Goal: Task Accomplishment & Management: Use online tool/utility

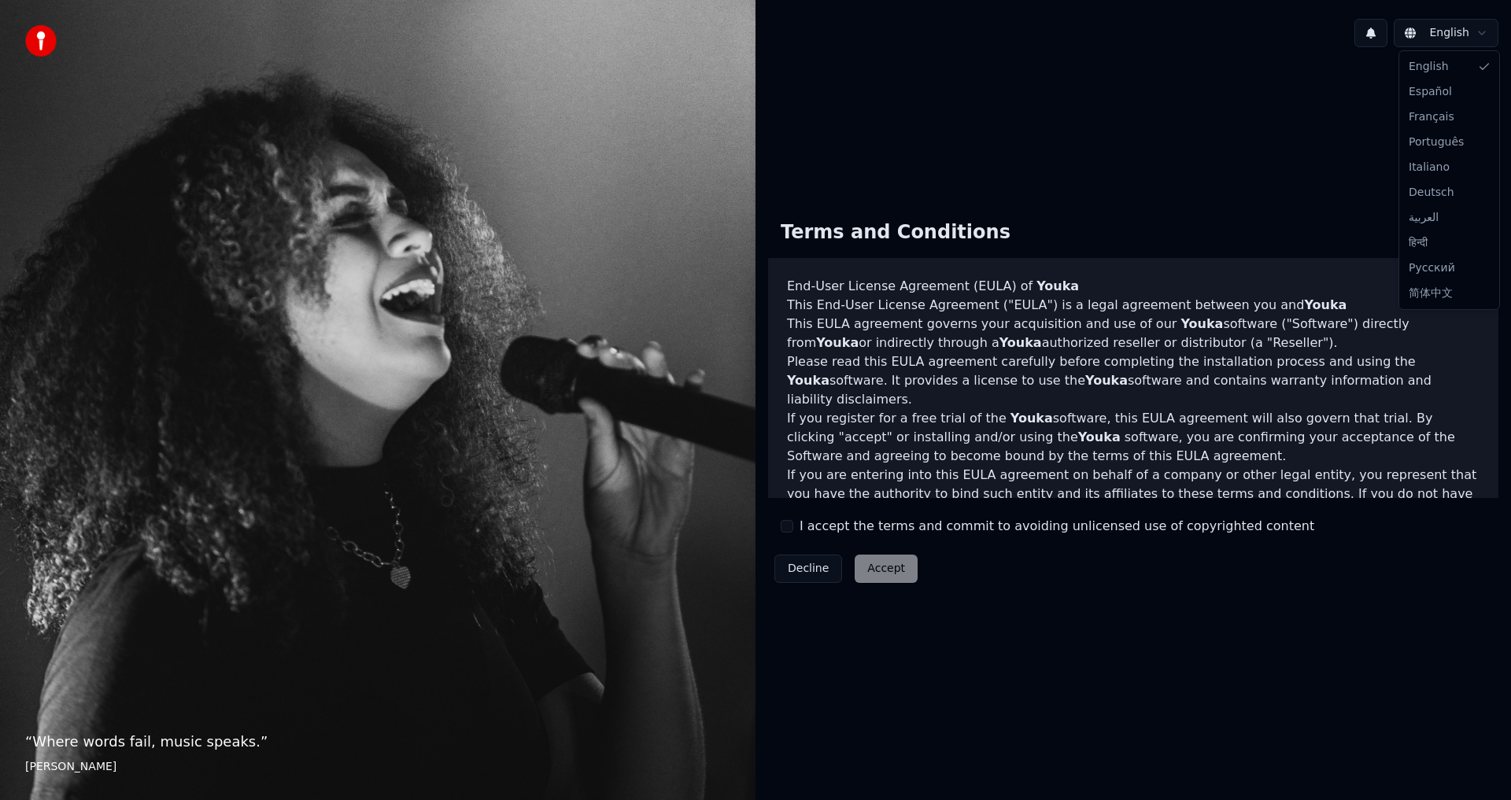
click at [1474, 31] on html "“ Where words fail, music speaks. ” Hans Christian Andersen English Terms and C…" at bounding box center [755, 400] width 1511 height 800
click at [877, 569] on div "Decline Accept" at bounding box center [846, 569] width 156 height 41
click at [784, 524] on button "I accept the terms and commit to avoiding unlicensed use of copyrighted content" at bounding box center [787, 526] width 13 height 13
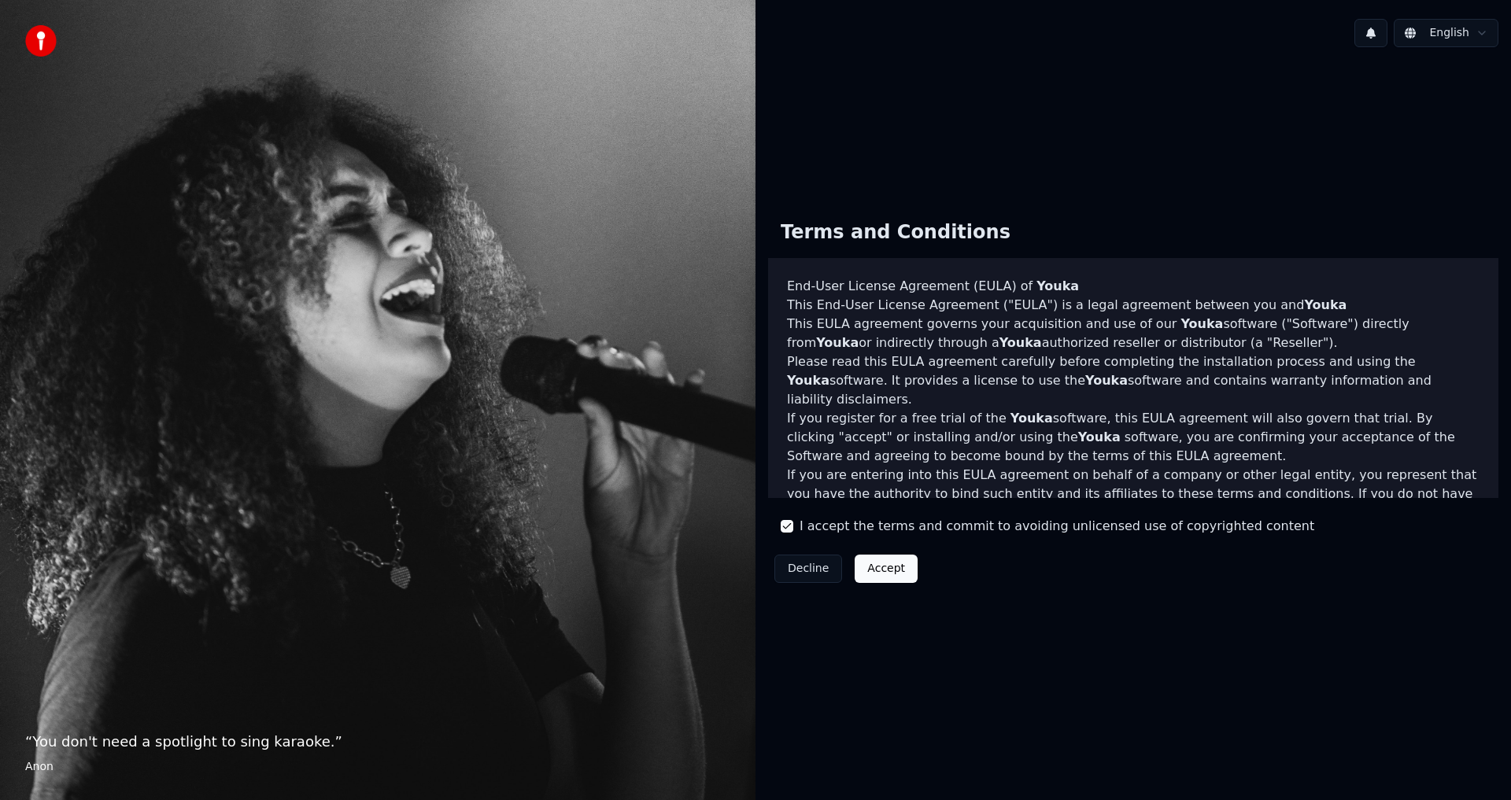
click at [885, 578] on button "Accept" at bounding box center [886, 569] width 63 height 28
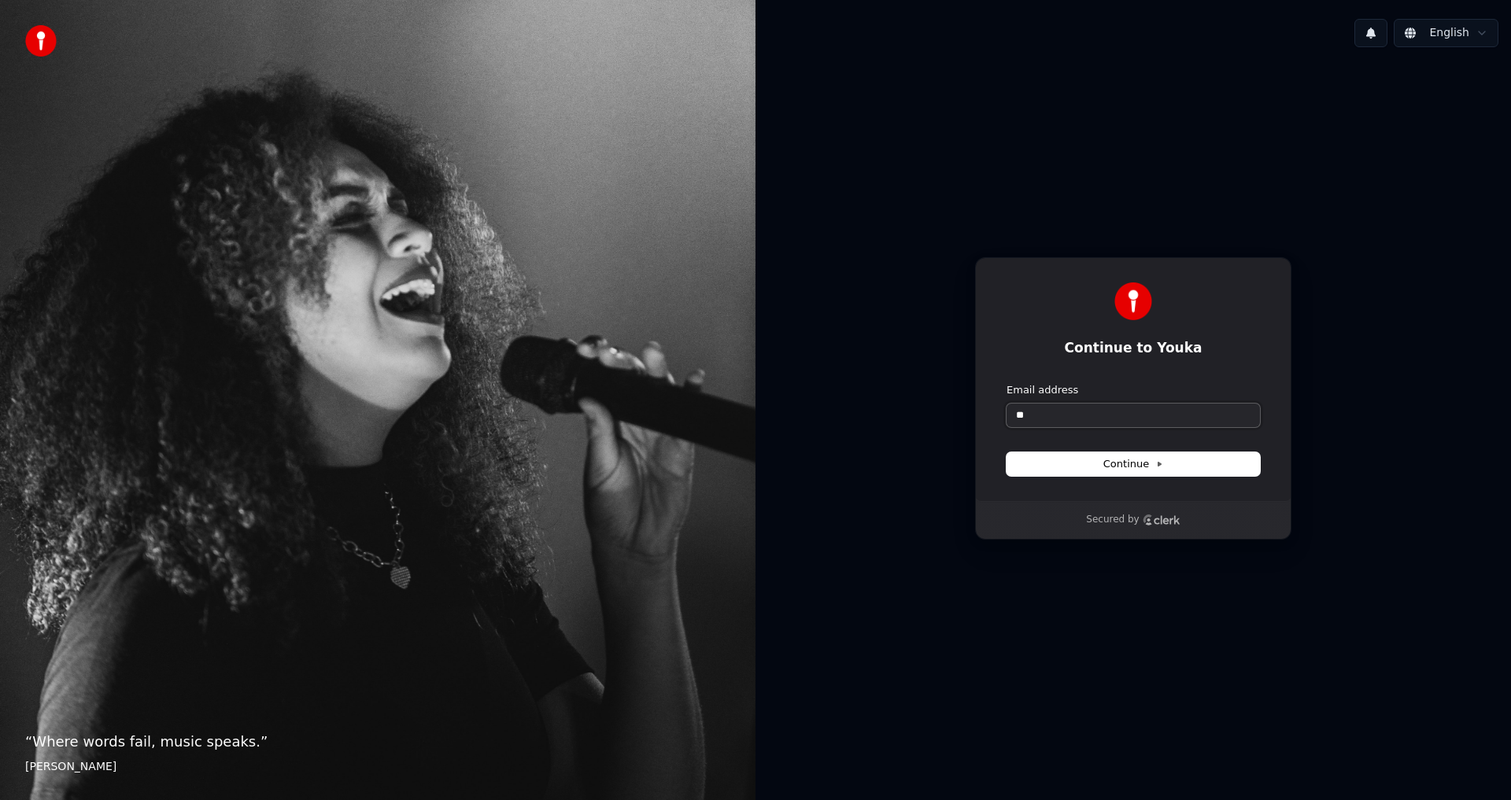
type input "*"
click at [1142, 466] on span "Continue" at bounding box center [1133, 464] width 60 height 14
type input "**********"
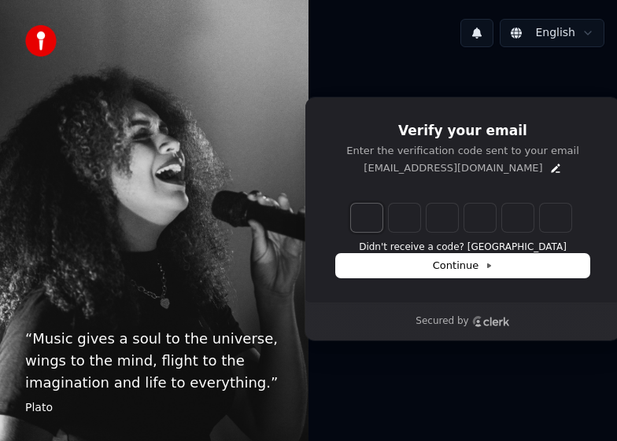
click at [360, 216] on input "Enter verification code. Digit 1" at bounding box center [366, 218] width 31 height 28
paste input "*"
type input "******"
type input "*"
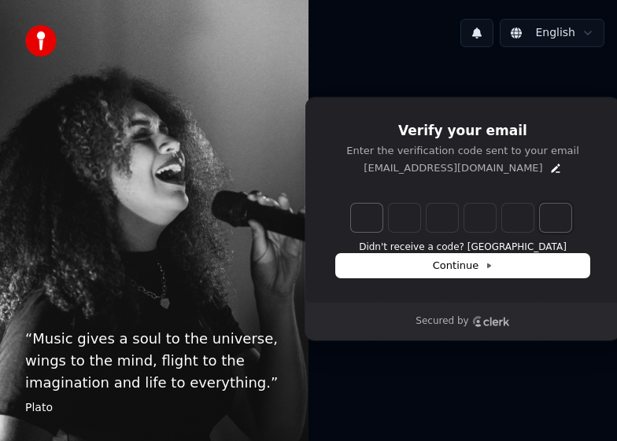
type input "*"
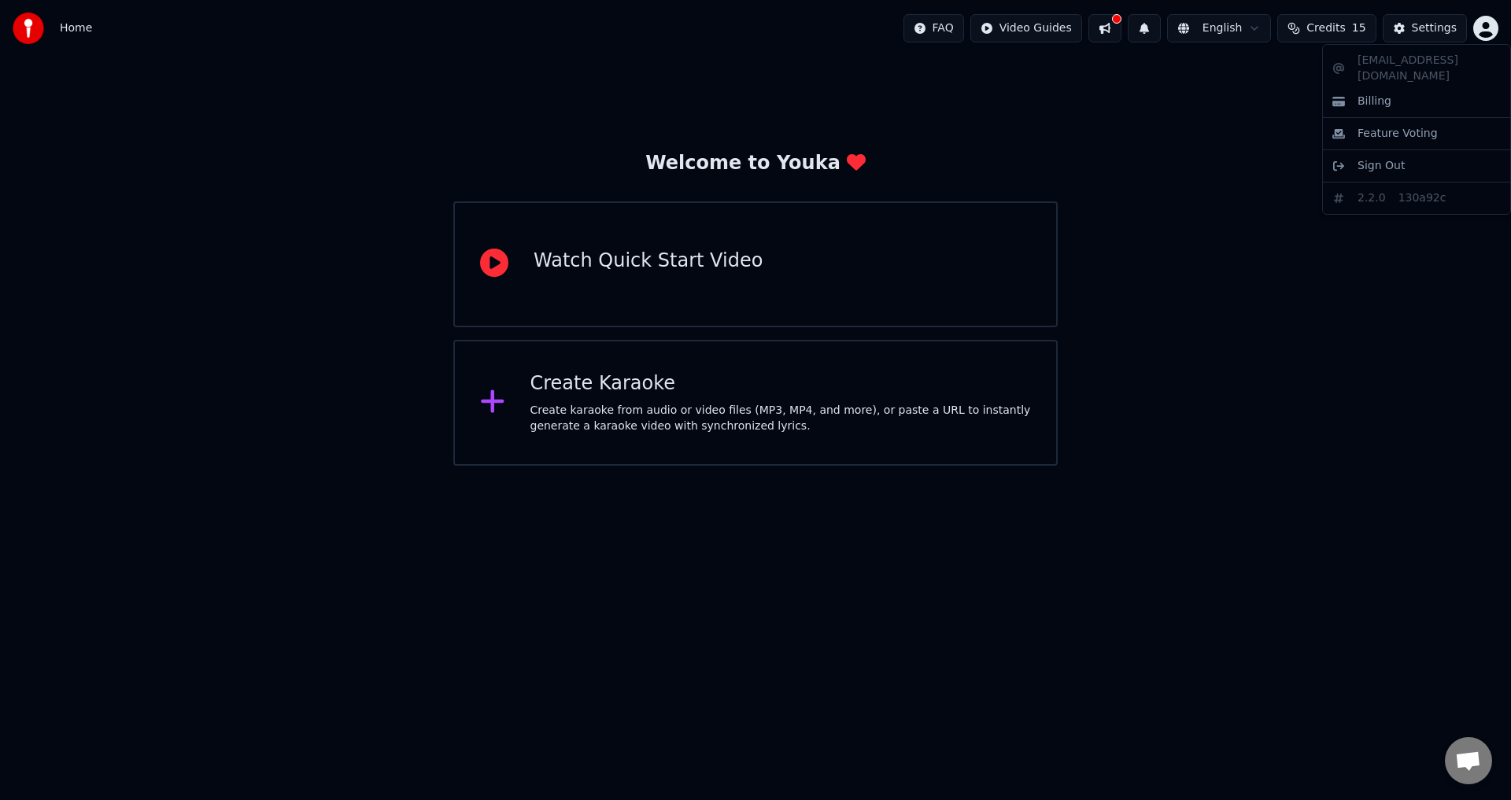
click at [1483, 38] on html "Home FAQ Video Guides English Credits 15 Settings Welcome to Youka Watch Quick …" at bounding box center [755, 233] width 1511 height 466
click at [1303, 316] on html "Home FAQ Video Guides English Credits 15 Settings Welcome to Youka Watch Quick …" at bounding box center [755, 233] width 1511 height 466
click at [599, 387] on div "Create Karaoke" at bounding box center [780, 383] width 501 height 25
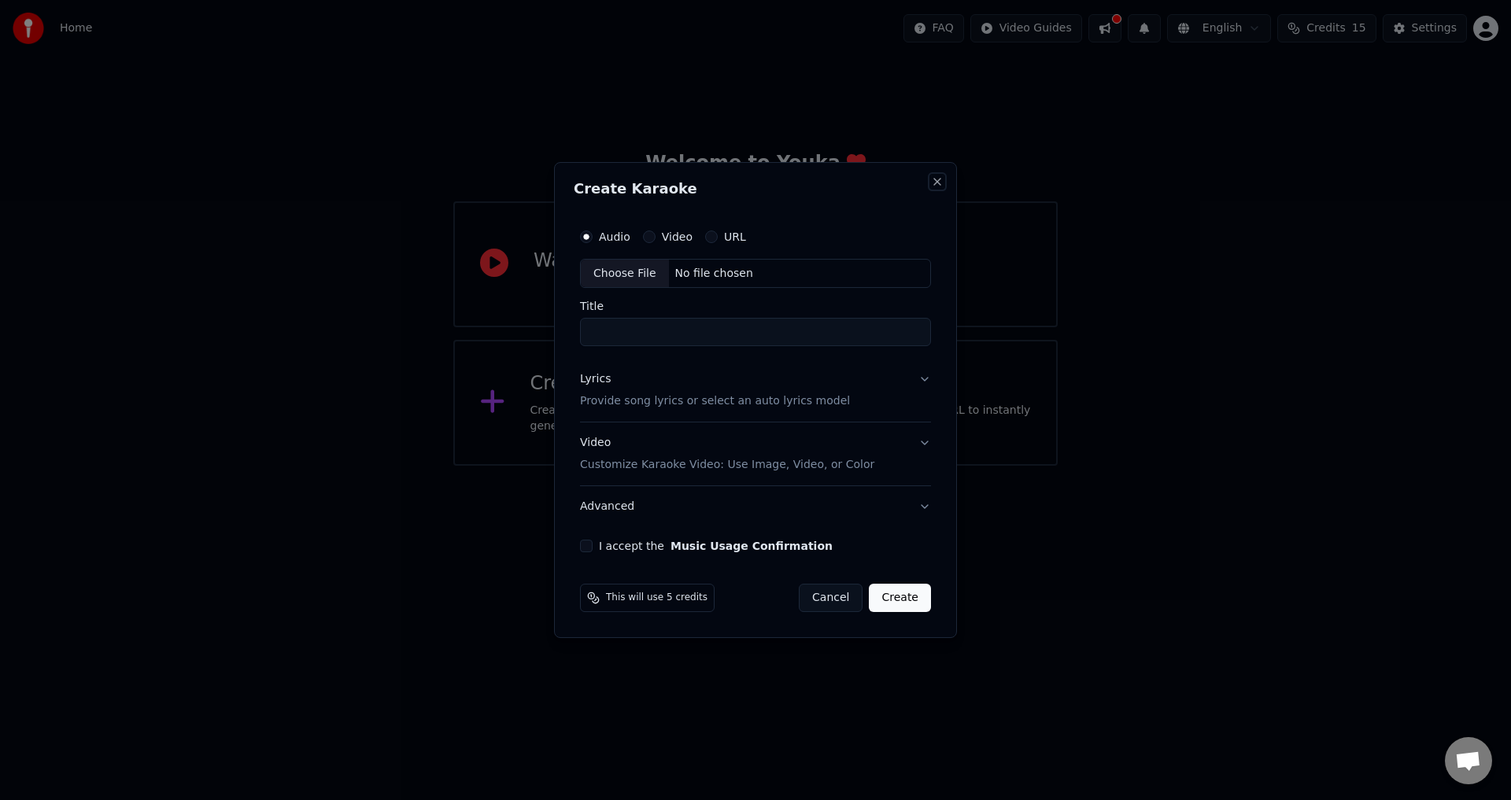
click at [943, 187] on button "Close" at bounding box center [937, 181] width 13 height 13
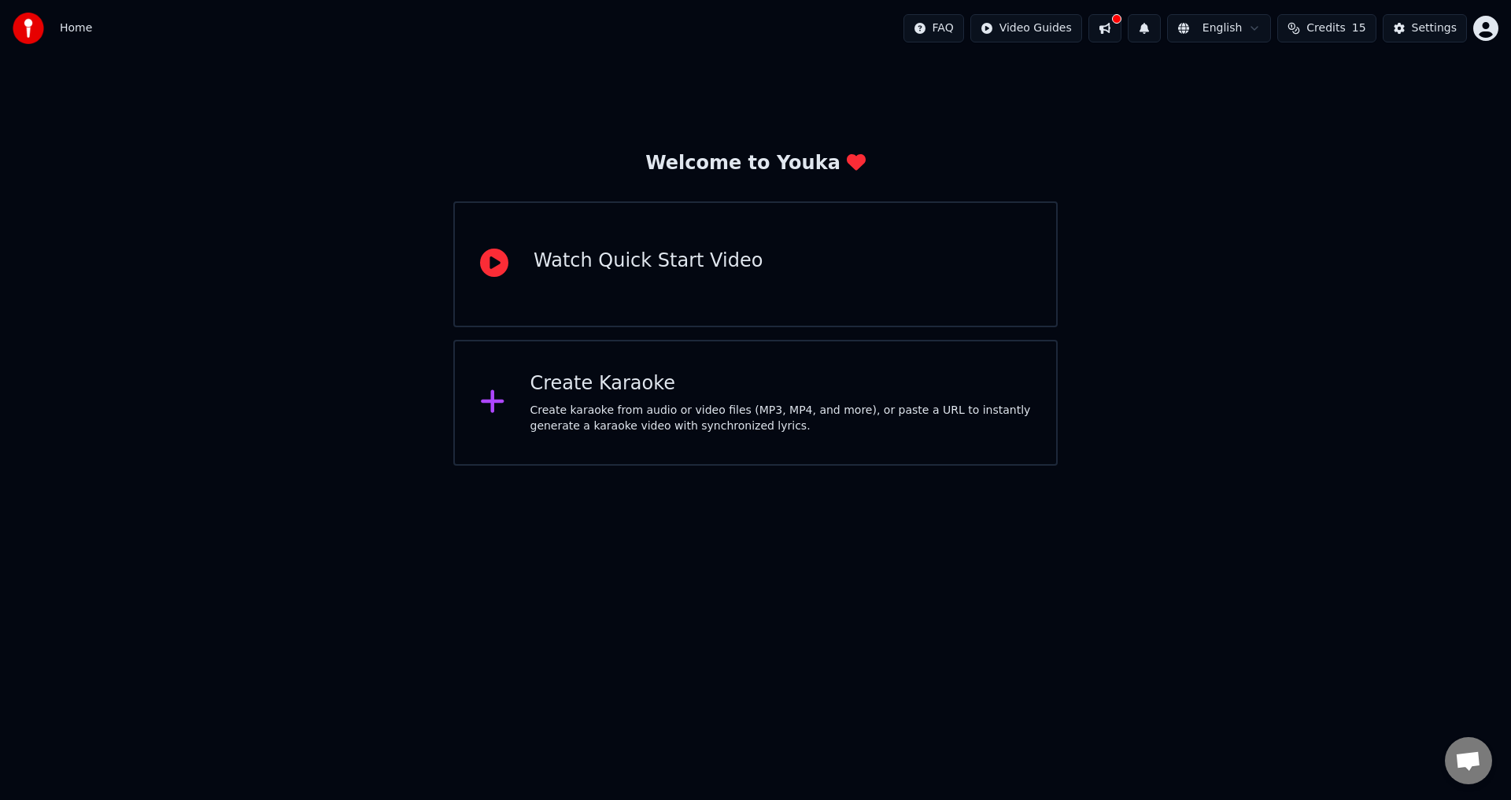
click at [79, 26] on span "Home" at bounding box center [76, 28] width 32 height 16
click at [36, 26] on img at bounding box center [28, 28] width 31 height 31
click at [698, 268] on div "Watch Quick Start Video" at bounding box center [648, 261] width 229 height 25
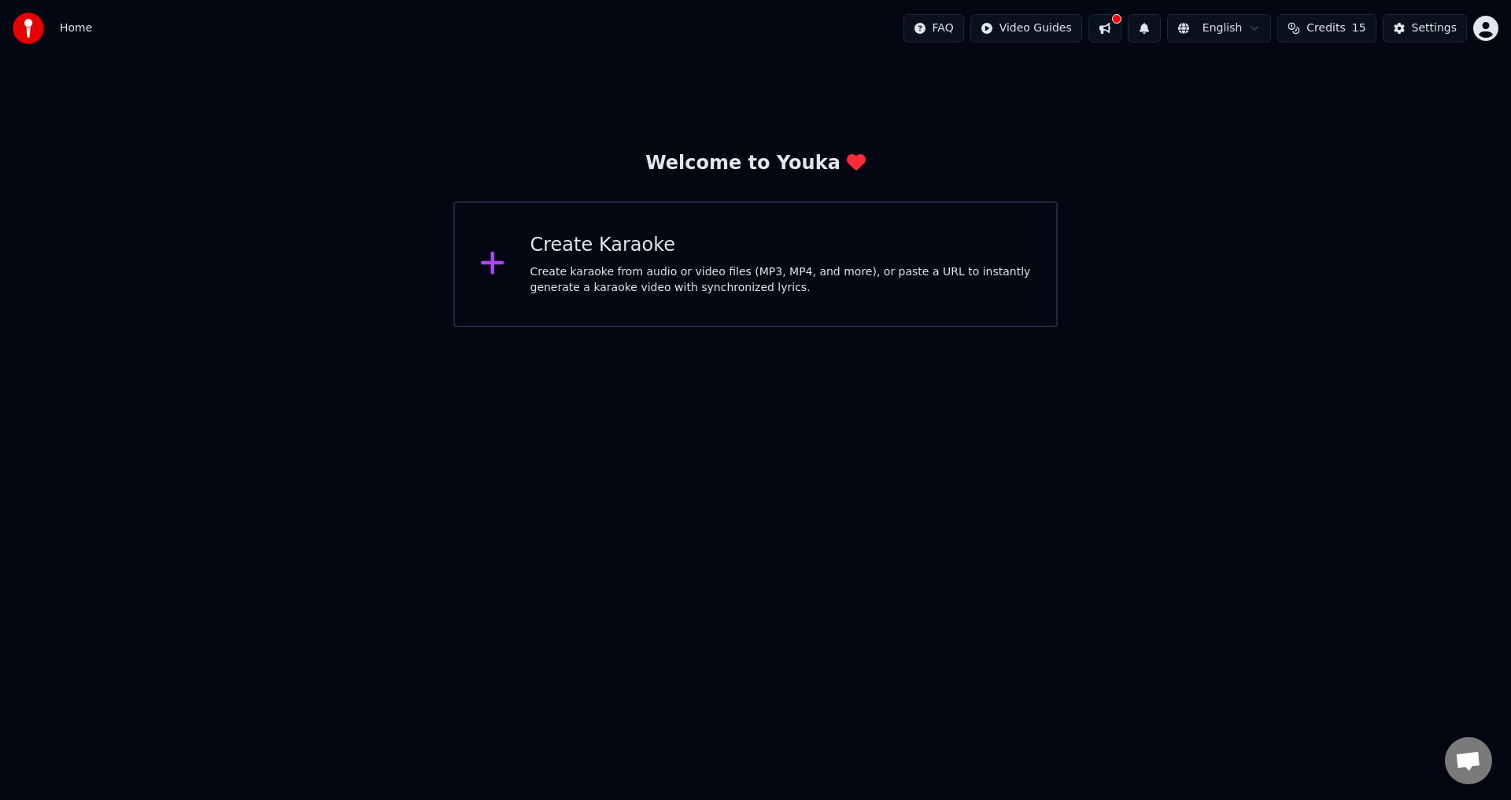
click at [581, 256] on div "Create Karaoke" at bounding box center [780, 245] width 501 height 25
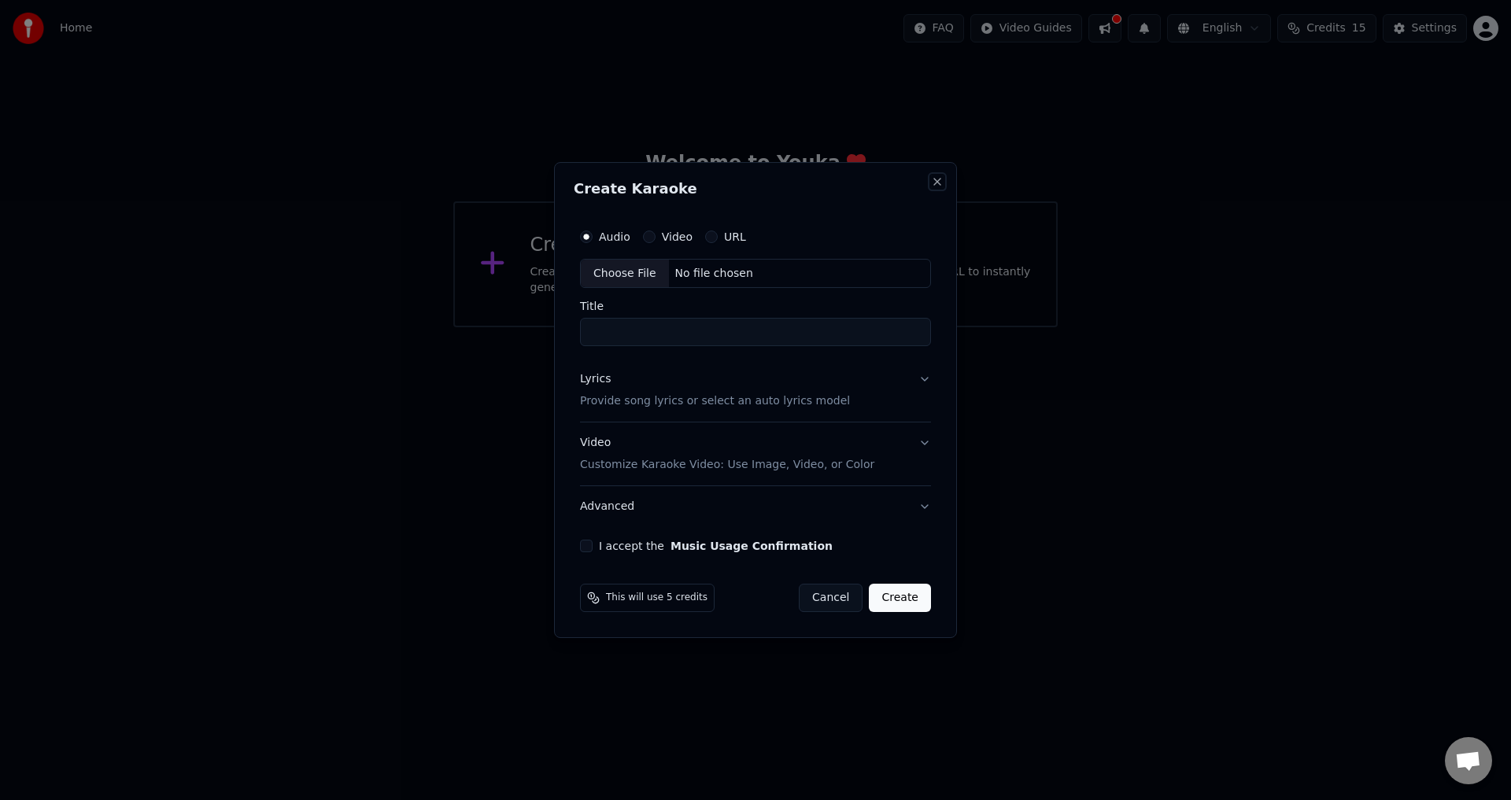
click at [939, 186] on button "Close" at bounding box center [937, 181] width 13 height 13
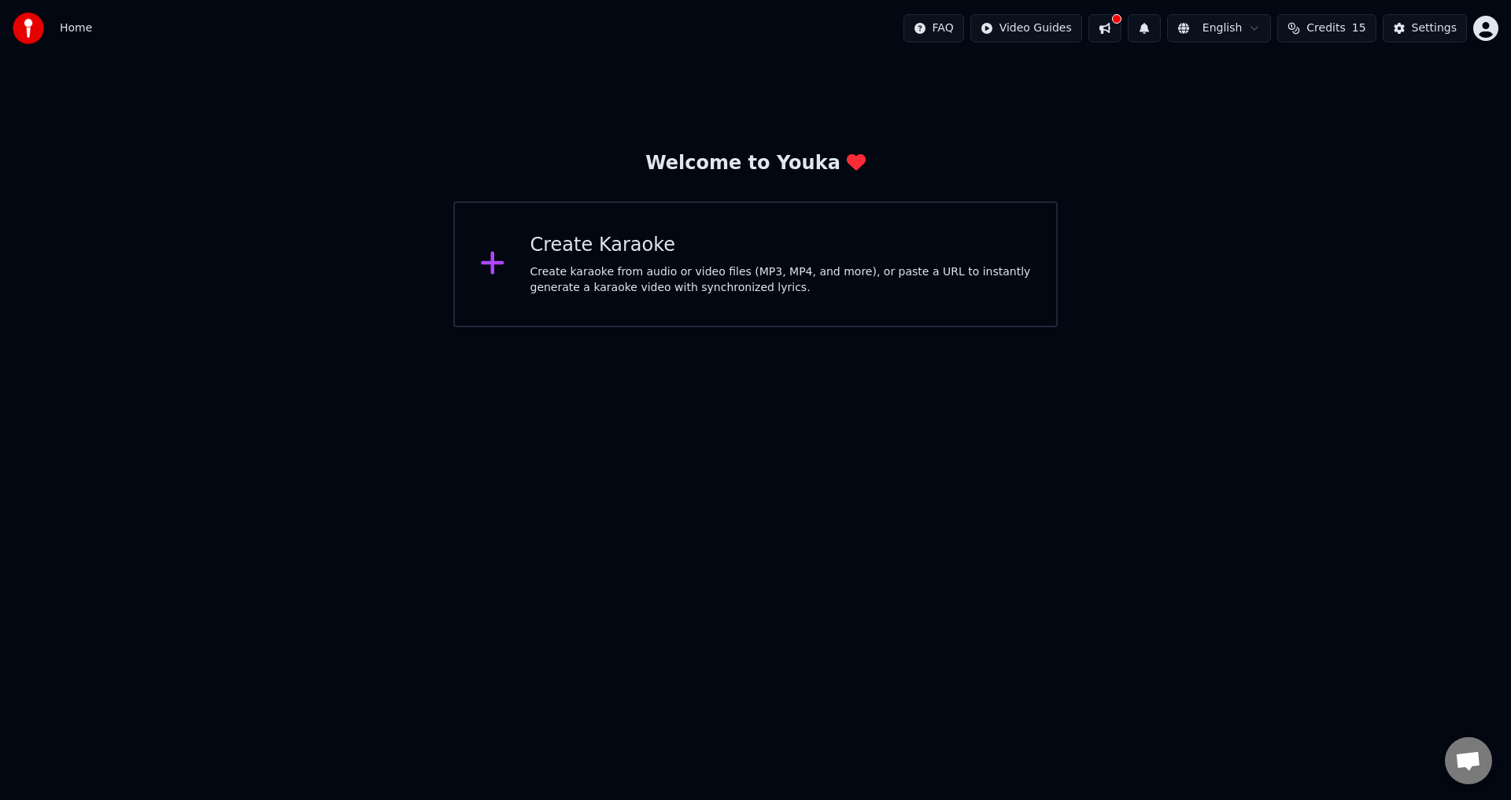
click at [1297, 146] on div "Welcome to Youka Create Karaoke Create karaoke from audio or video files (MP3, …" at bounding box center [755, 192] width 1511 height 271
click at [1479, 31] on html "Home FAQ Video Guides English Credits 15 Settings Welcome to Youka Create Karao…" at bounding box center [755, 163] width 1511 height 327
click at [1395, 327] on html "Home FAQ Video Guides English Credits 15 Settings Welcome to Youka Create Karao…" at bounding box center [755, 163] width 1511 height 327
drag, startPoint x: 259, startPoint y: 619, endPoint x: 249, endPoint y: 578, distance: 41.2
click at [260, 327] on html "Home FAQ Video Guides English Credits 15 Settings Welcome to Youka Create Karao…" at bounding box center [755, 163] width 1511 height 327
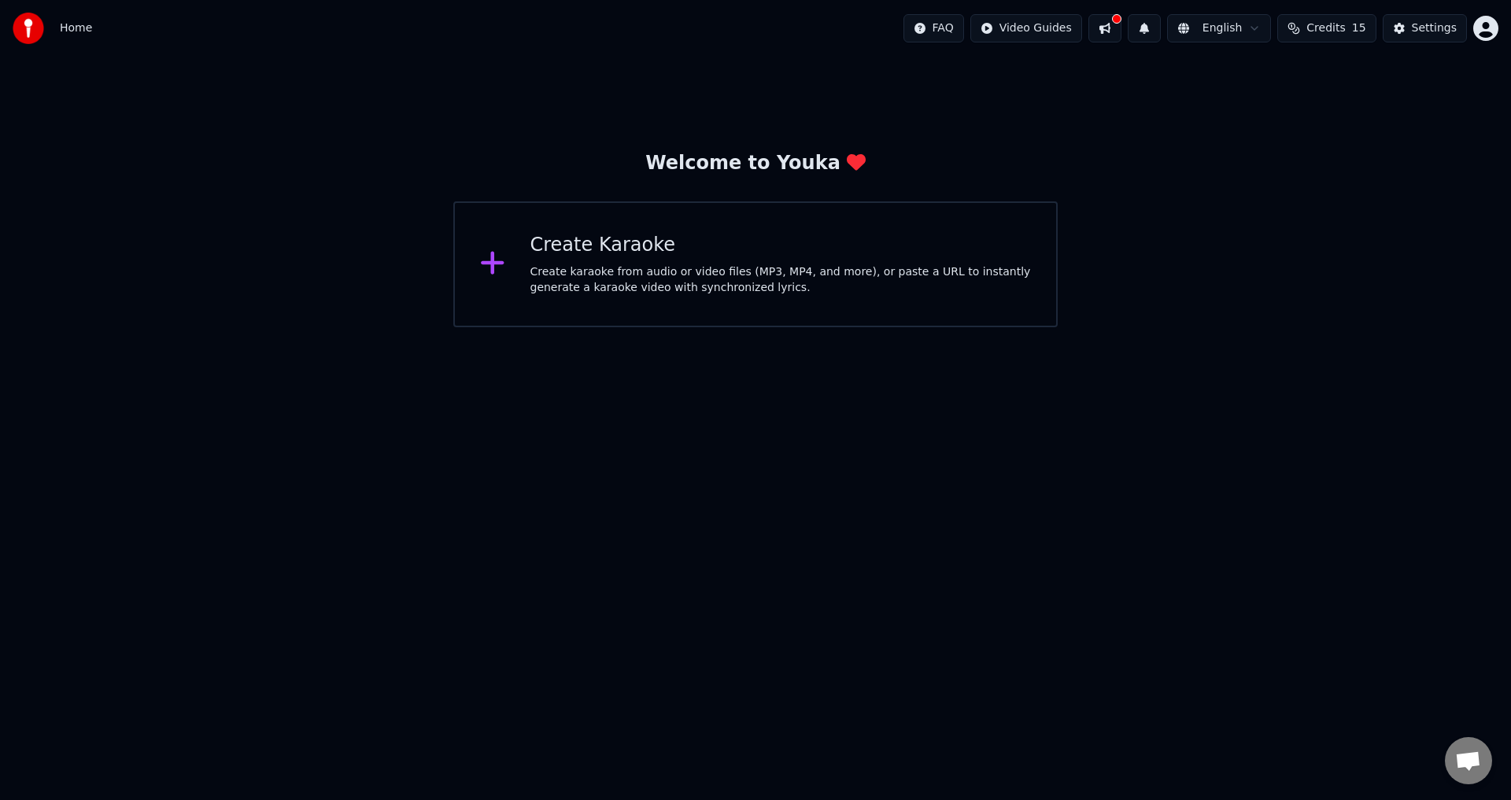
click at [32, 28] on img at bounding box center [28, 28] width 31 height 31
click at [76, 31] on span "Home" at bounding box center [76, 28] width 32 height 16
click at [593, 249] on div "Create Karaoke" at bounding box center [780, 245] width 501 height 25
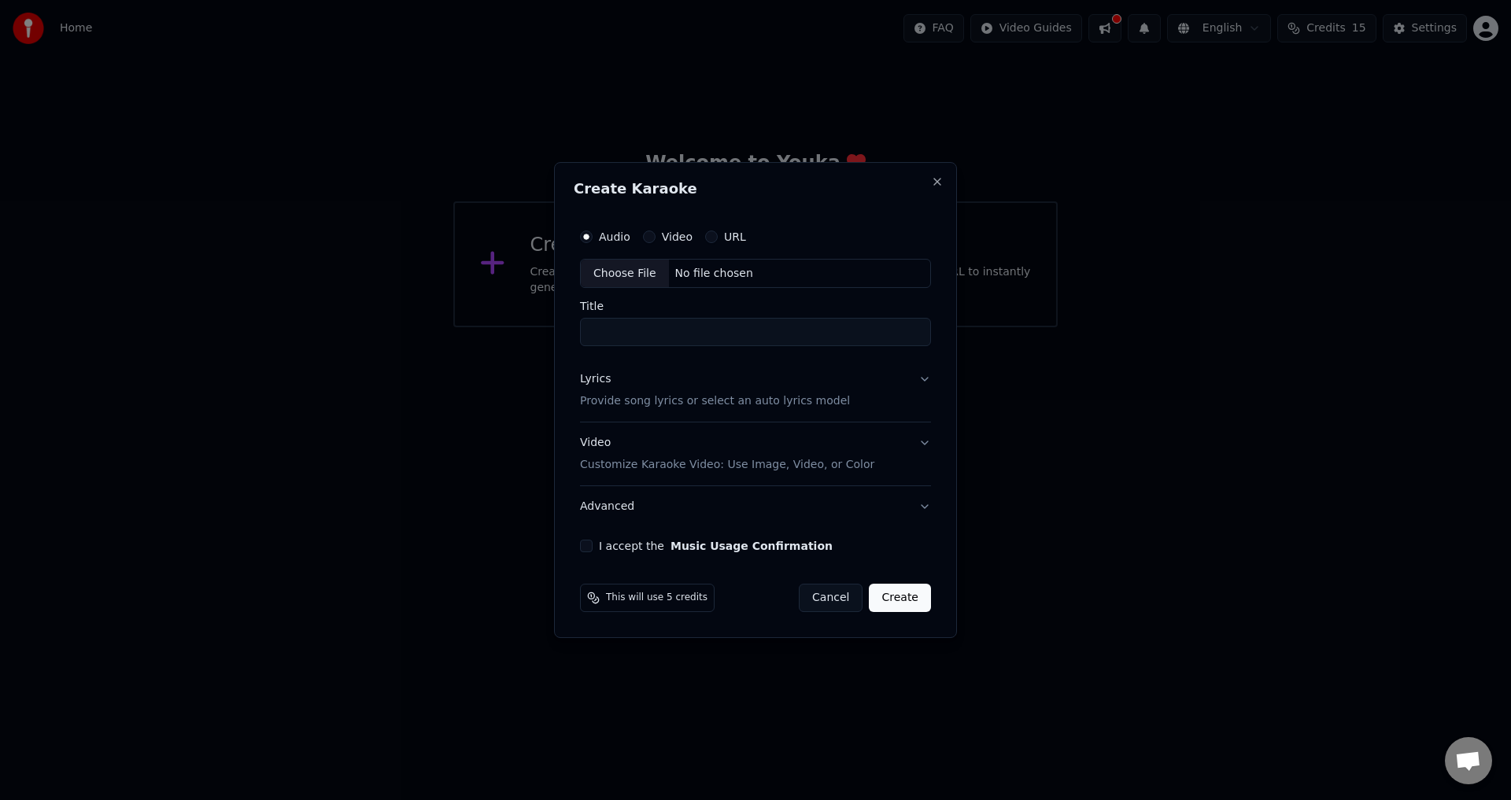
click at [687, 331] on input "Title" at bounding box center [755, 333] width 351 height 28
type input "*"
type input "****"
click at [935, 181] on button "Close" at bounding box center [937, 181] width 13 height 13
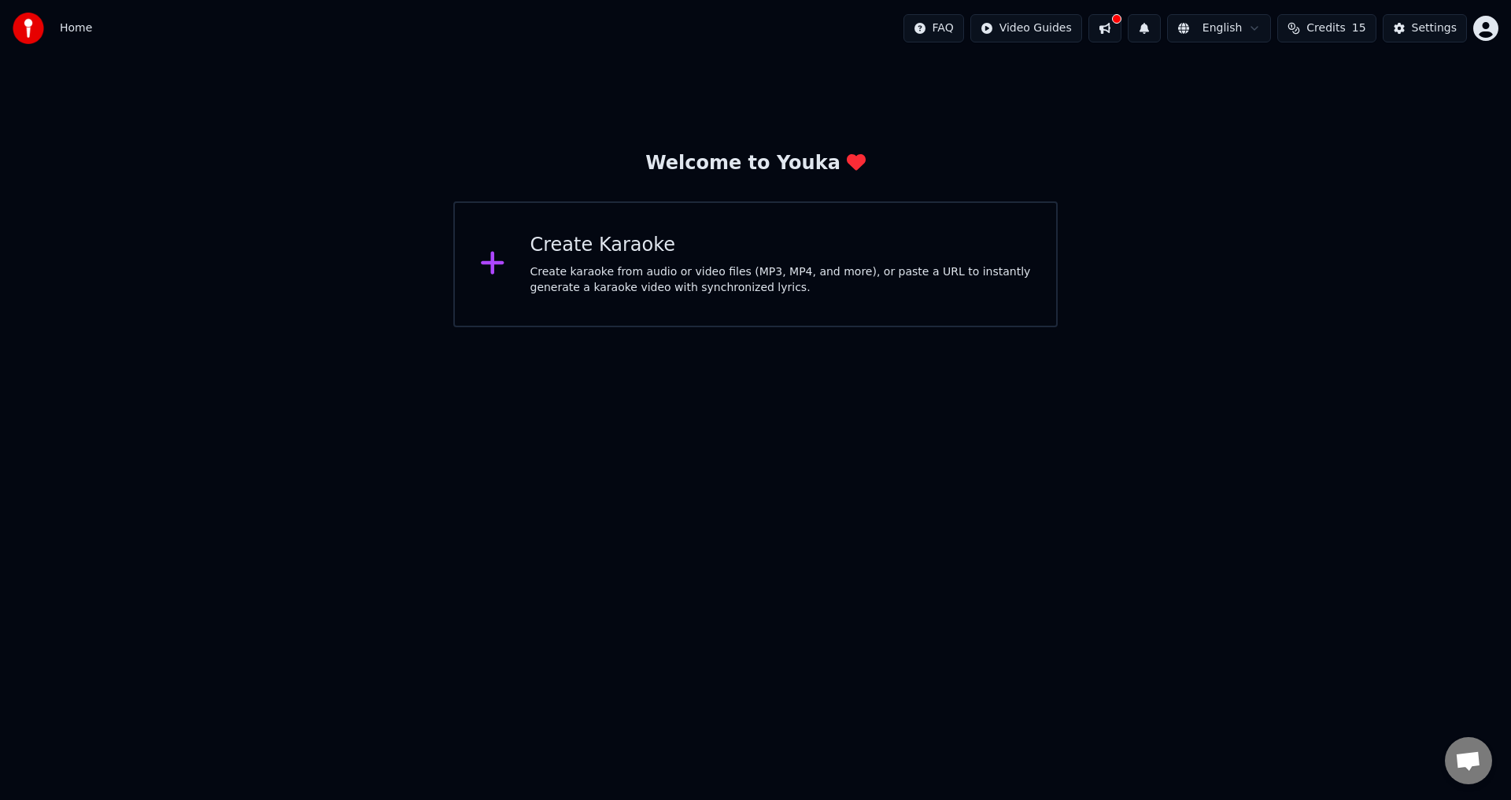
click at [493, 264] on icon at bounding box center [492, 263] width 23 height 23
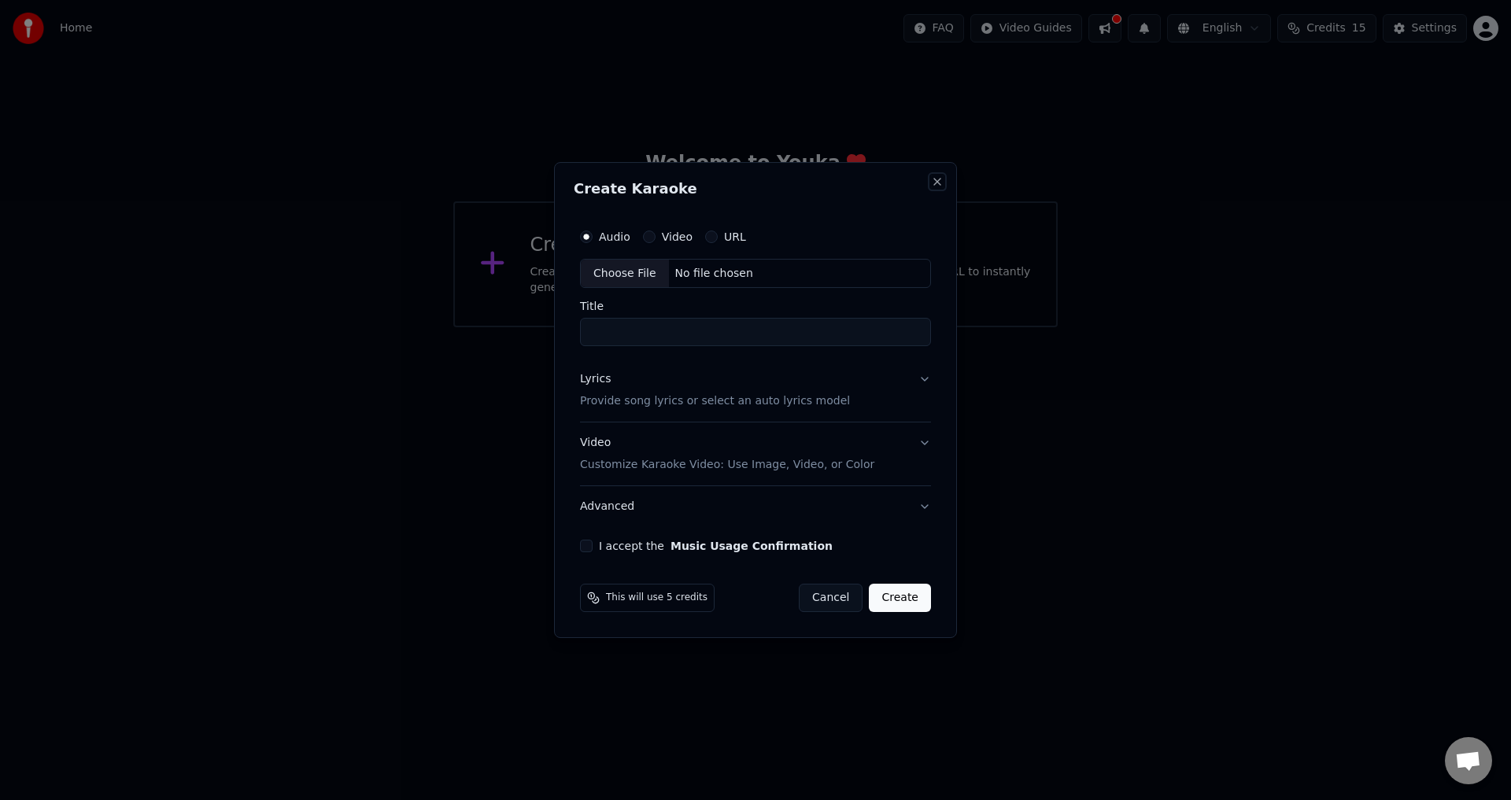
click at [936, 178] on button "Close" at bounding box center [937, 181] width 13 height 13
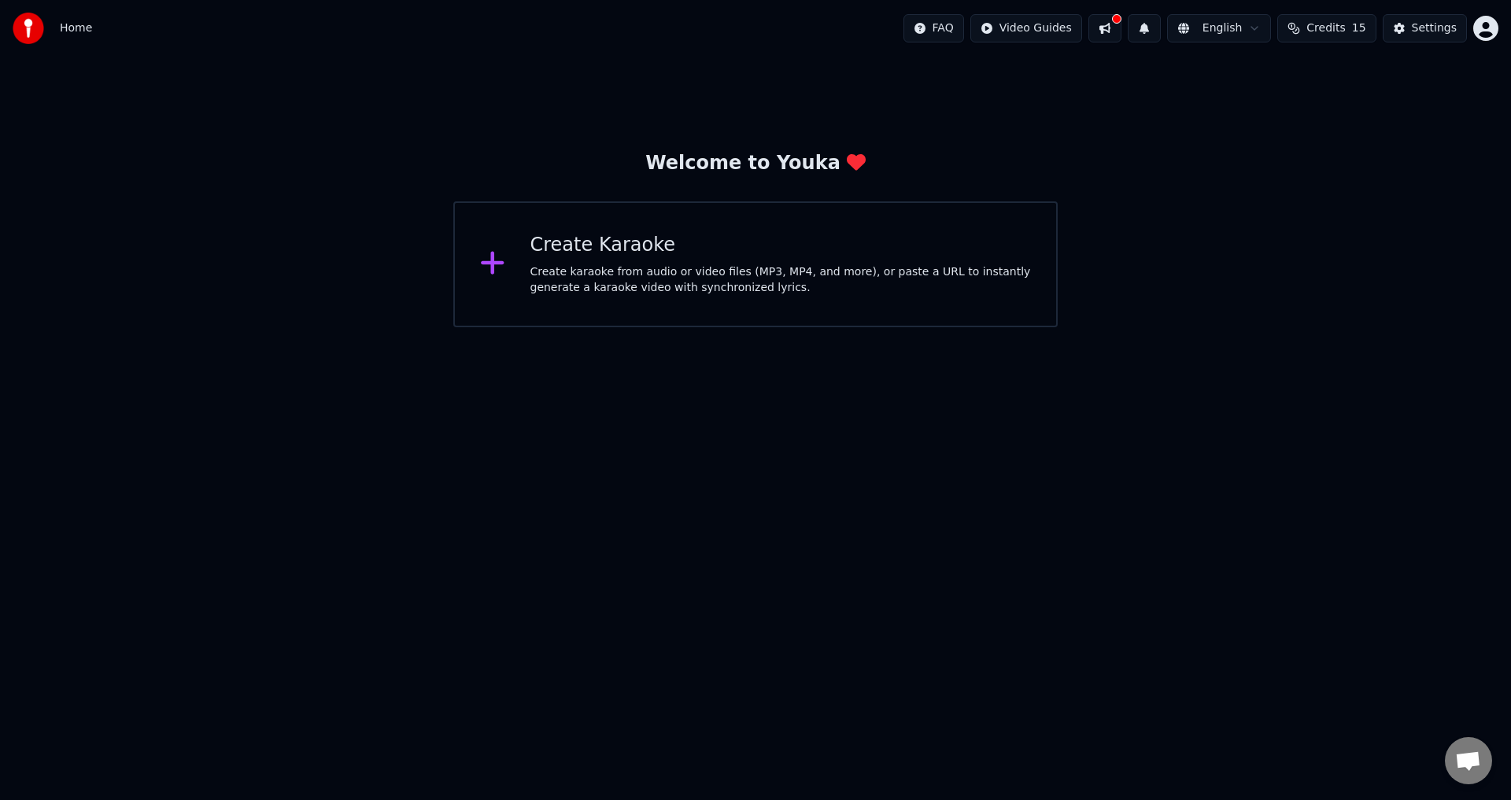
click at [1052, 29] on html "Home FAQ Video Guides English Credits 15 Settings Welcome to Youka Create Karao…" at bounding box center [755, 163] width 1511 height 327
click at [1308, 158] on html "Home FAQ Video Guides English Credits 15 Settings Welcome to Youka Create Karao…" at bounding box center [755, 163] width 1511 height 327
click at [1426, 30] on div "Settings" at bounding box center [1434, 28] width 45 height 16
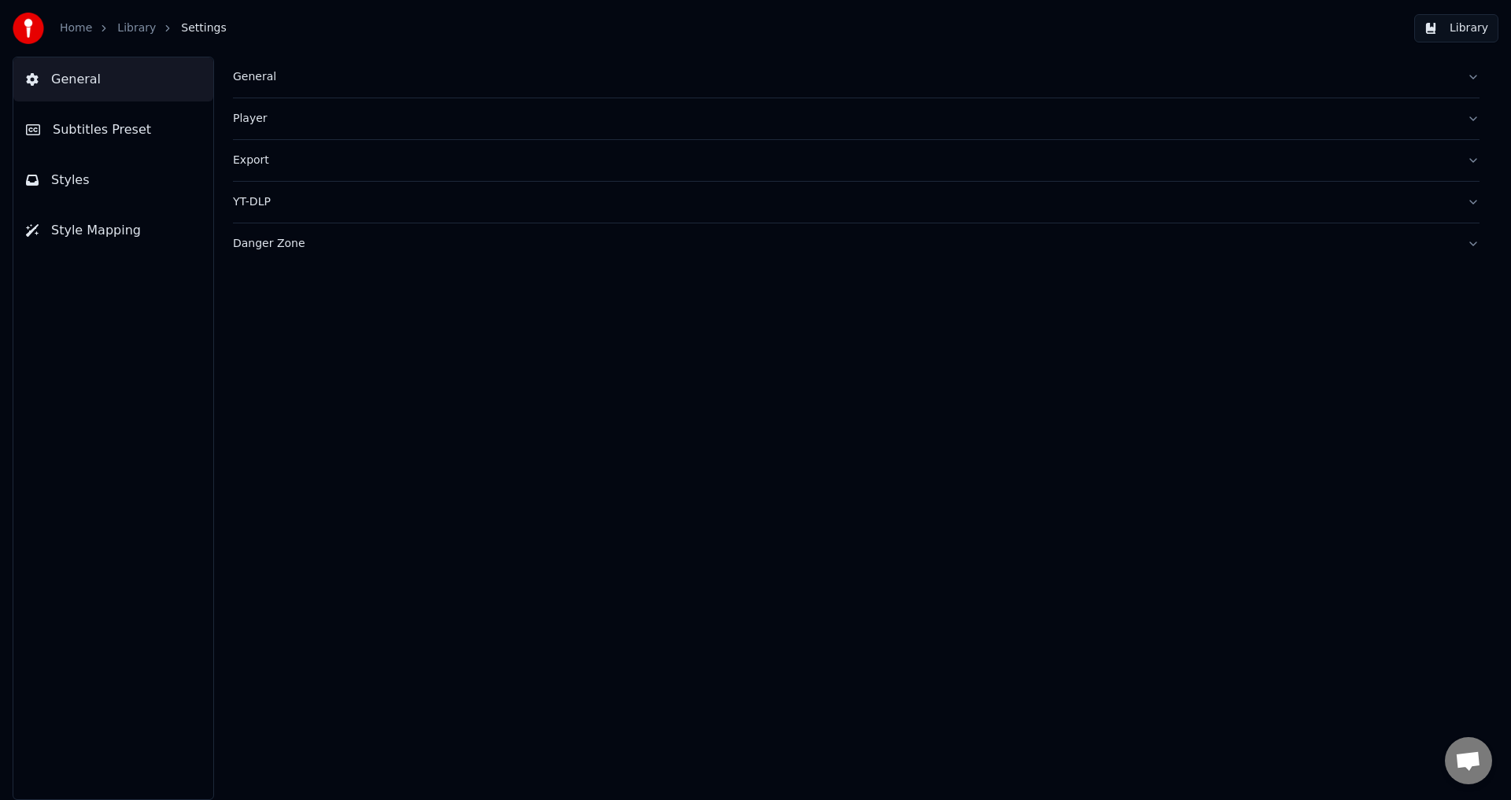
click at [68, 75] on span "General" at bounding box center [76, 79] width 50 height 19
click at [76, 24] on link "Home" at bounding box center [76, 28] width 32 height 16
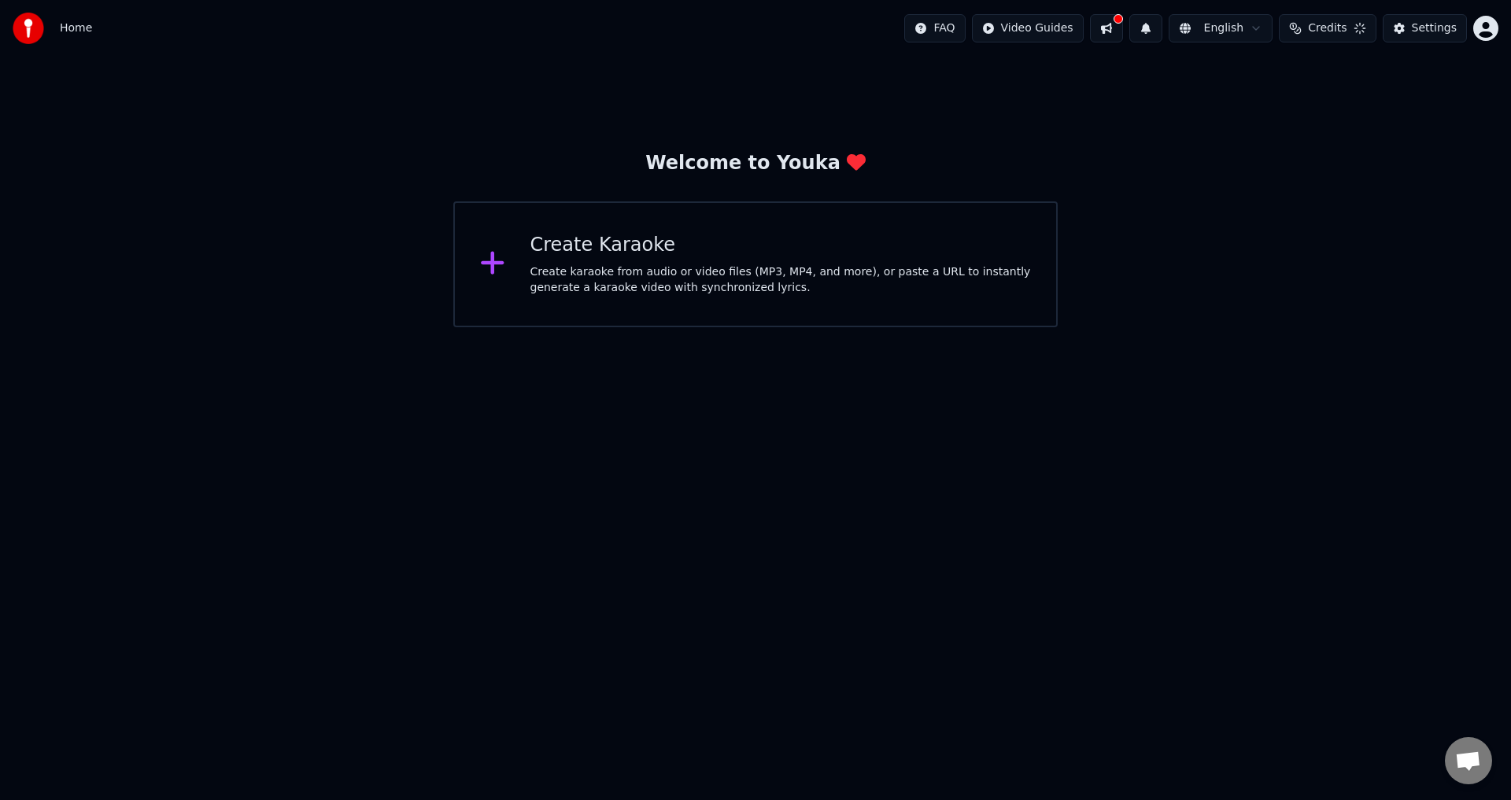
click at [24, 27] on img at bounding box center [28, 28] width 31 height 31
click at [781, 165] on div "Welcome to Youka" at bounding box center [755, 163] width 220 height 25
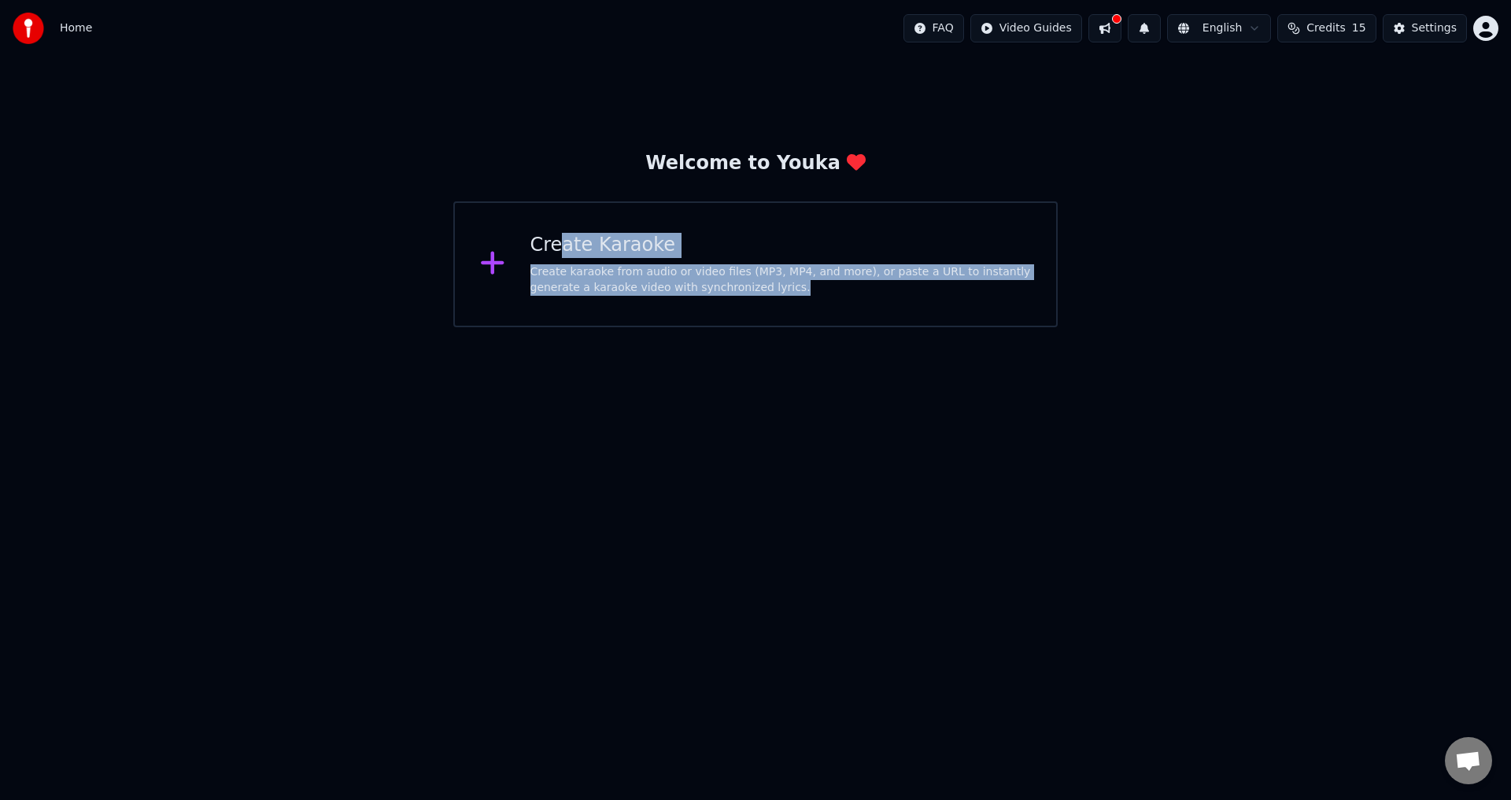
drag, startPoint x: 789, startPoint y: 288, endPoint x: 554, endPoint y: 257, distance: 237.3
click at [554, 257] on div "Create Karaoke Create karaoke from audio or video files (MP3, MP4, and more), o…" at bounding box center [780, 264] width 501 height 63
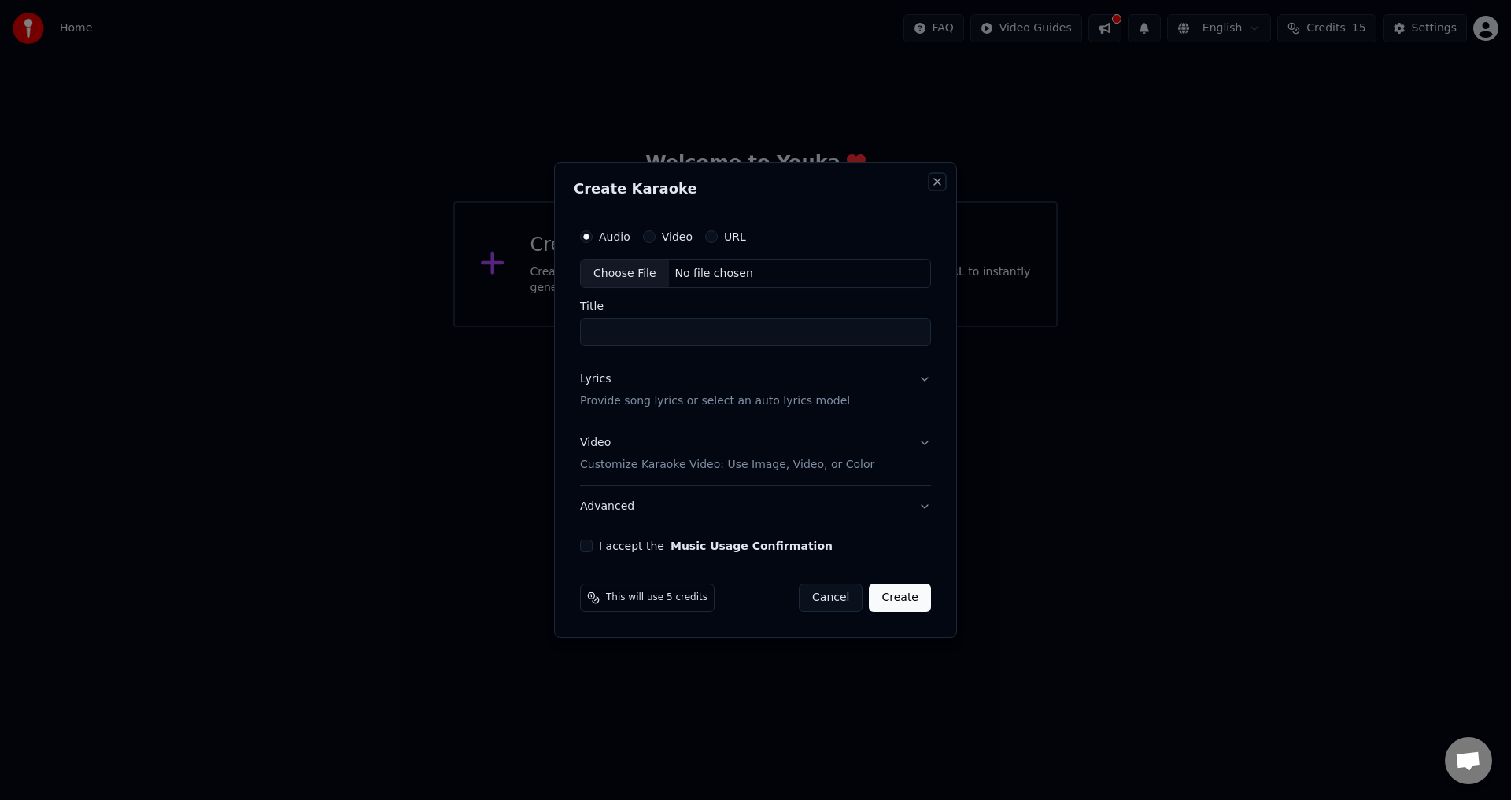
click at [937, 182] on button "Close" at bounding box center [937, 181] width 13 height 13
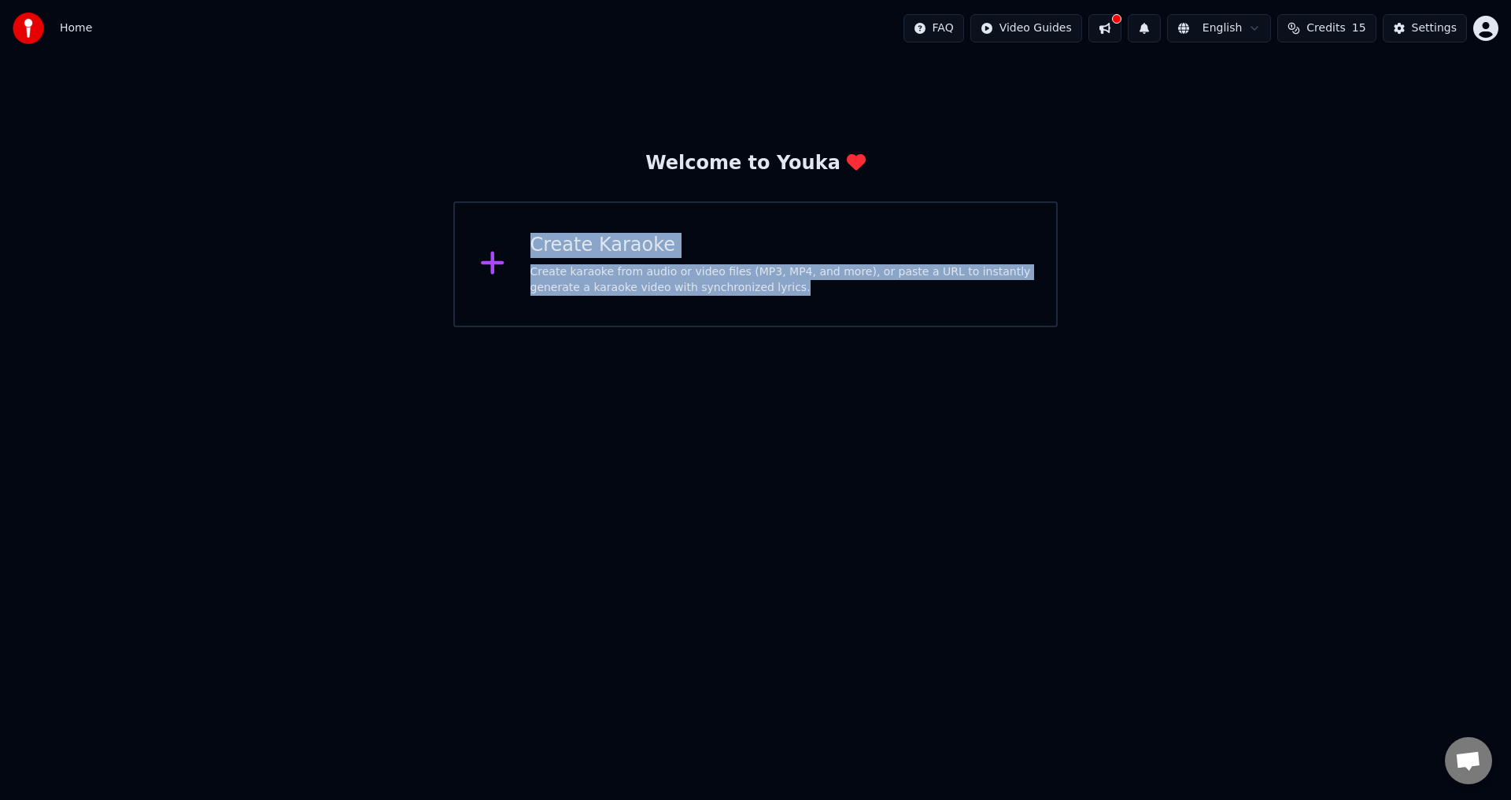
drag, startPoint x: 800, startPoint y: 288, endPoint x: 516, endPoint y: 245, distance: 287.4
click at [516, 245] on div "Create Karaoke Create karaoke from audio or video files (MP3, MP4, and more), o…" at bounding box center [755, 264] width 604 height 126
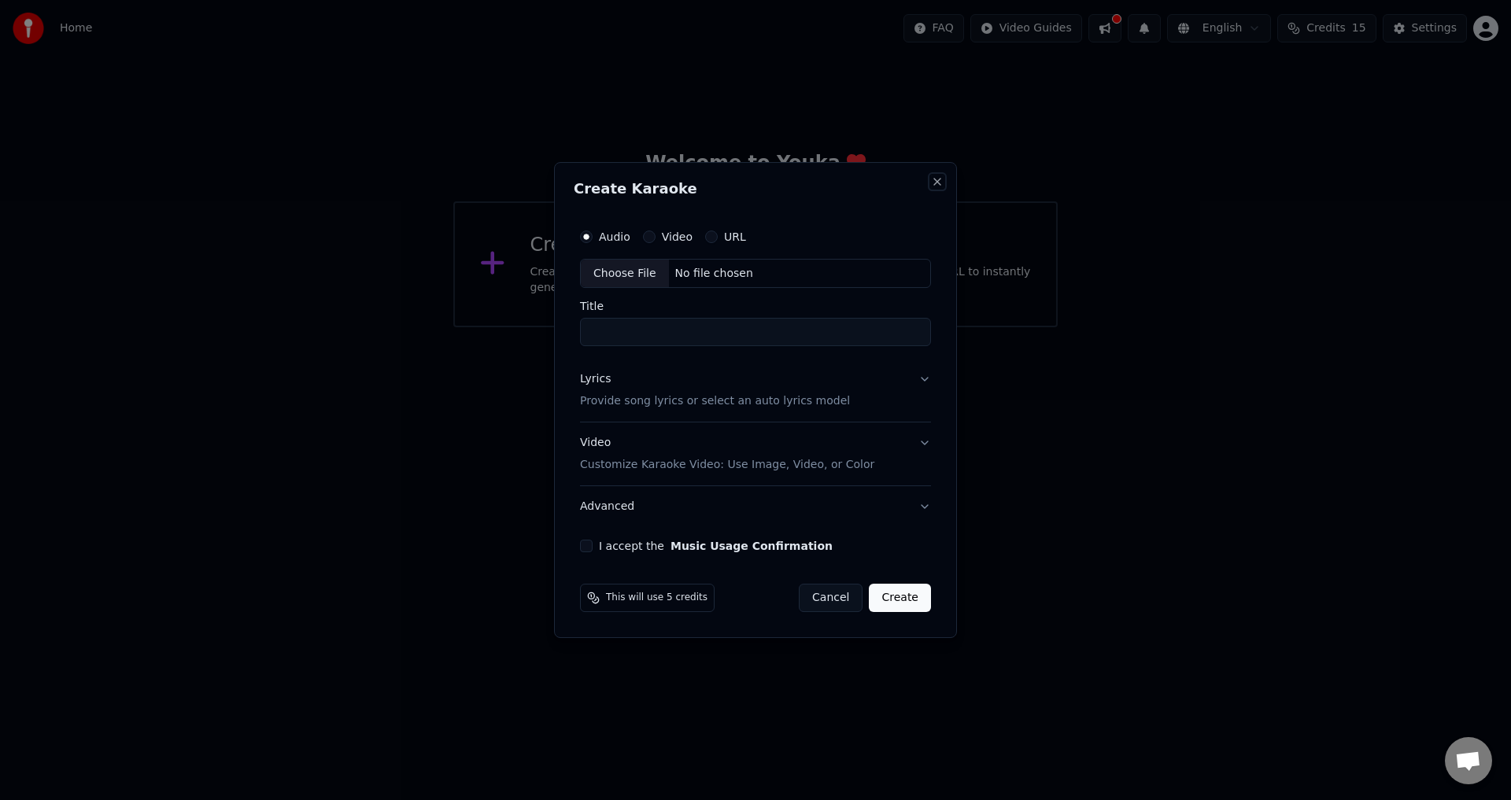
click at [940, 181] on button "Close" at bounding box center [937, 181] width 13 height 13
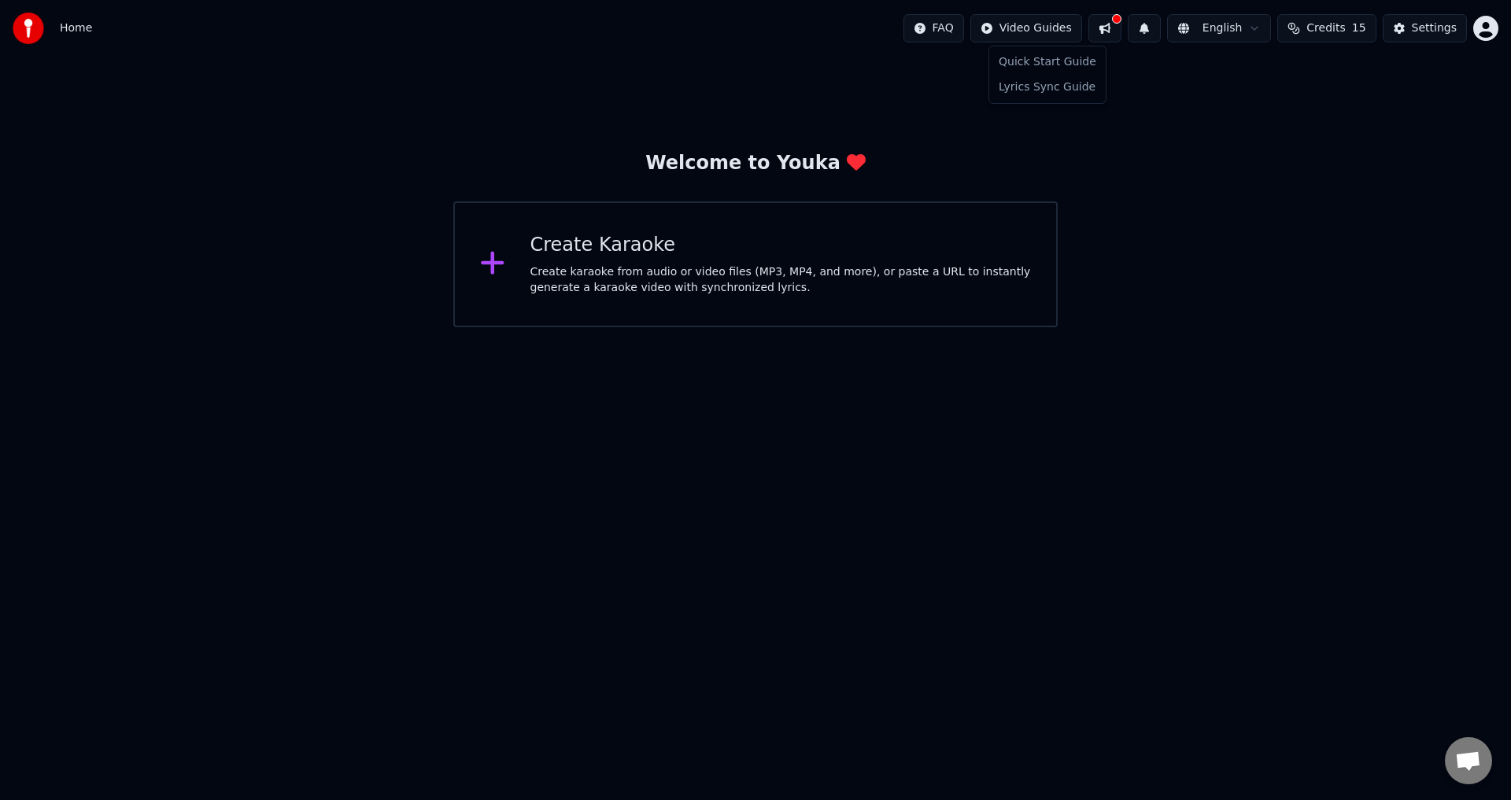
click at [1062, 31] on html "Home FAQ Video Guides English Credits 15 Settings Welcome to Youka Create Karao…" at bounding box center [755, 163] width 1511 height 327
click at [1043, 68] on div "Quick Start Guide" at bounding box center [1047, 62] width 110 height 25
click at [1058, 26] on html "Home FAQ Video Guides English Credits 15 Settings Welcome to Youka Create Karao…" at bounding box center [755, 163] width 1511 height 327
click at [1044, 91] on div "Lyrics Sync Guide" at bounding box center [1047, 87] width 110 height 25
click at [568, 271] on div "Create karaoke from audio or video files (MP3, MP4, and more), or paste a URL t…" at bounding box center [780, 279] width 501 height 31
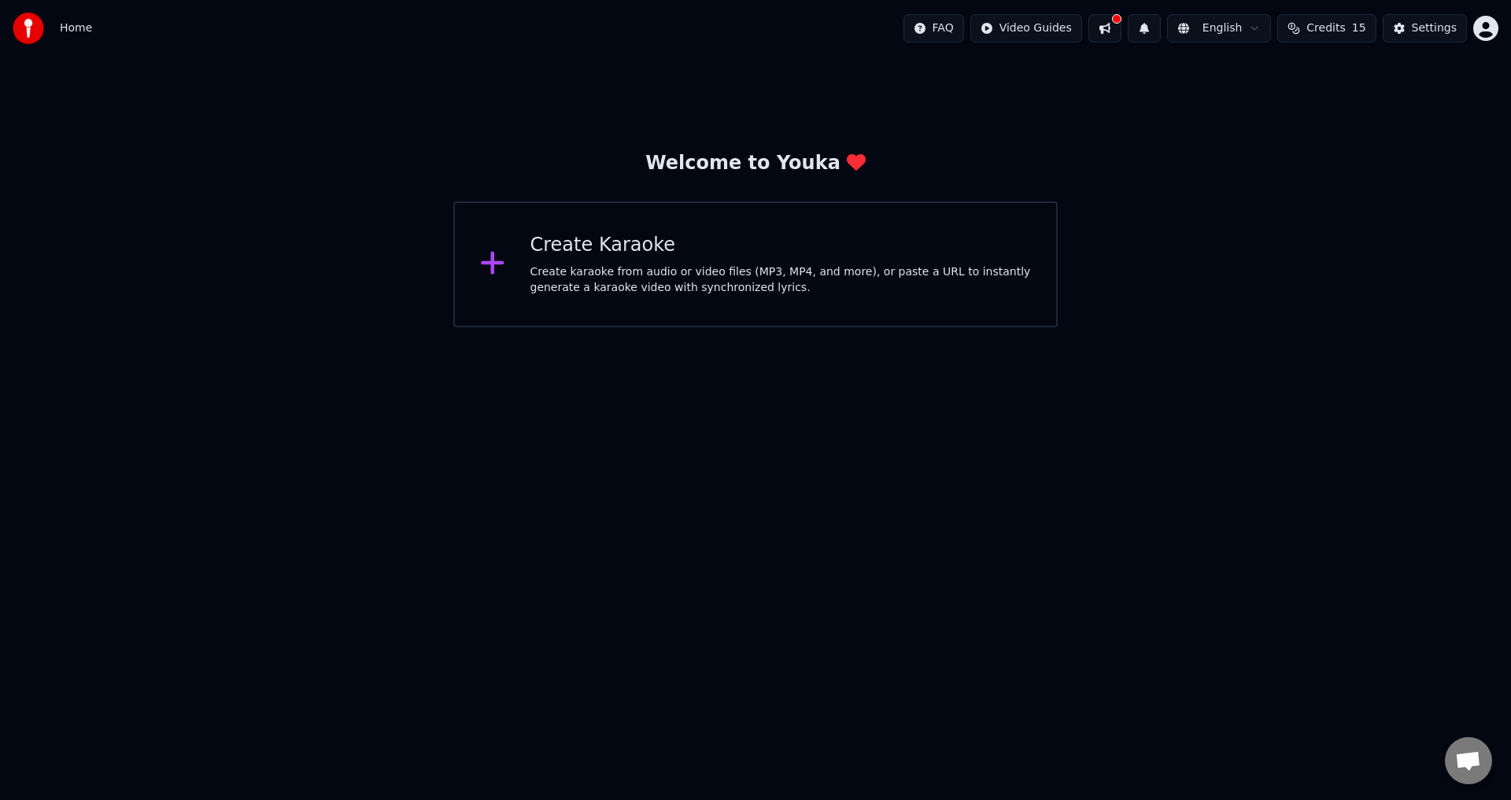
drag, startPoint x: 1244, startPoint y: 429, endPoint x: 1236, endPoint y: 468, distance: 40.1
click at [1239, 327] on html "Home FAQ Video Guides English Credits 15 Settings Welcome to Youka Create Karao…" at bounding box center [755, 163] width 1511 height 327
click at [35, 28] on img at bounding box center [28, 28] width 31 height 31
click at [95, 28] on div "Home FAQ Video Guides English Credits 15 Settings" at bounding box center [755, 28] width 1511 height 57
click at [1154, 34] on button at bounding box center [1144, 28] width 33 height 28
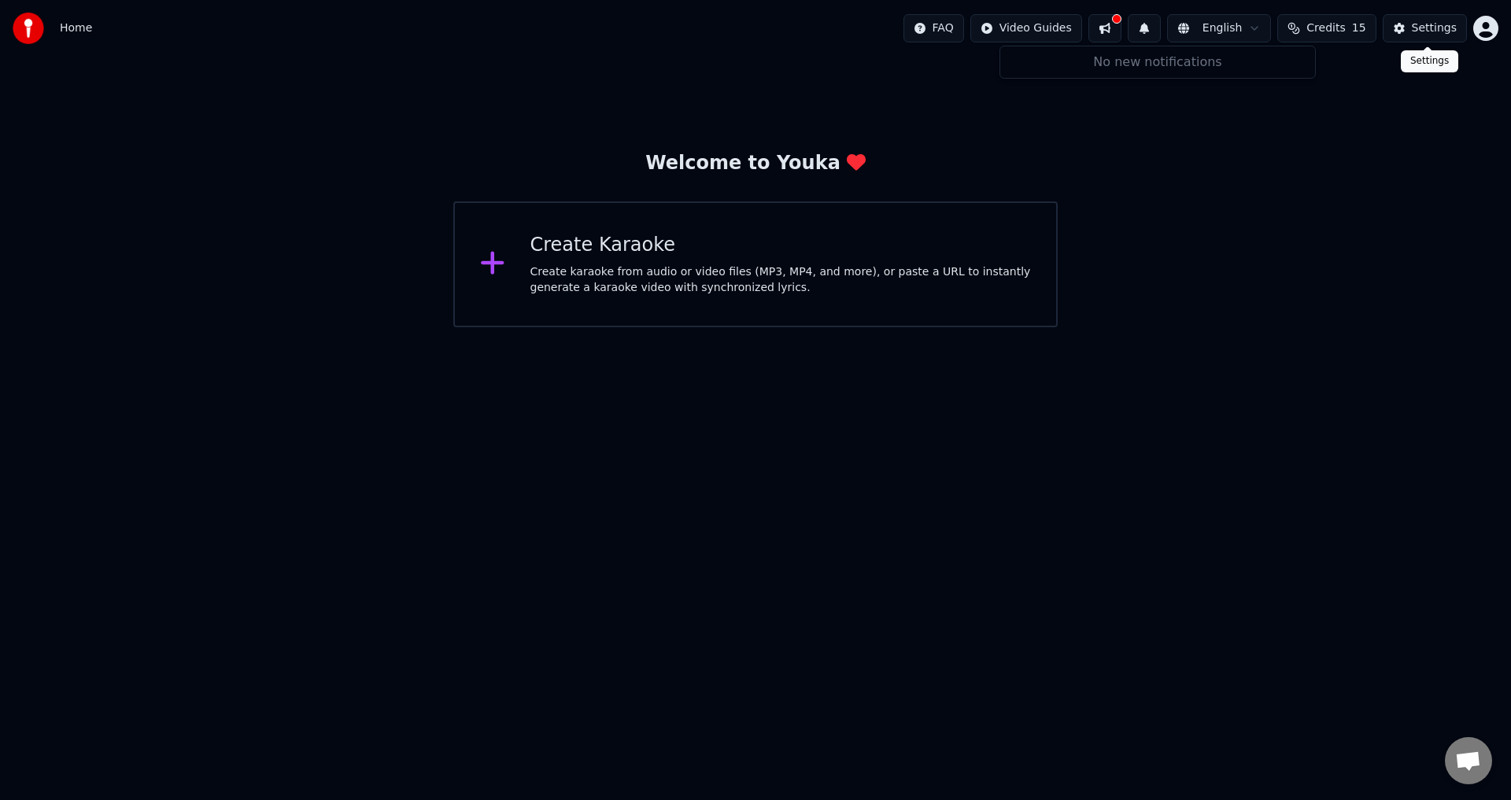
click at [1435, 31] on div "Settings" at bounding box center [1434, 28] width 45 height 16
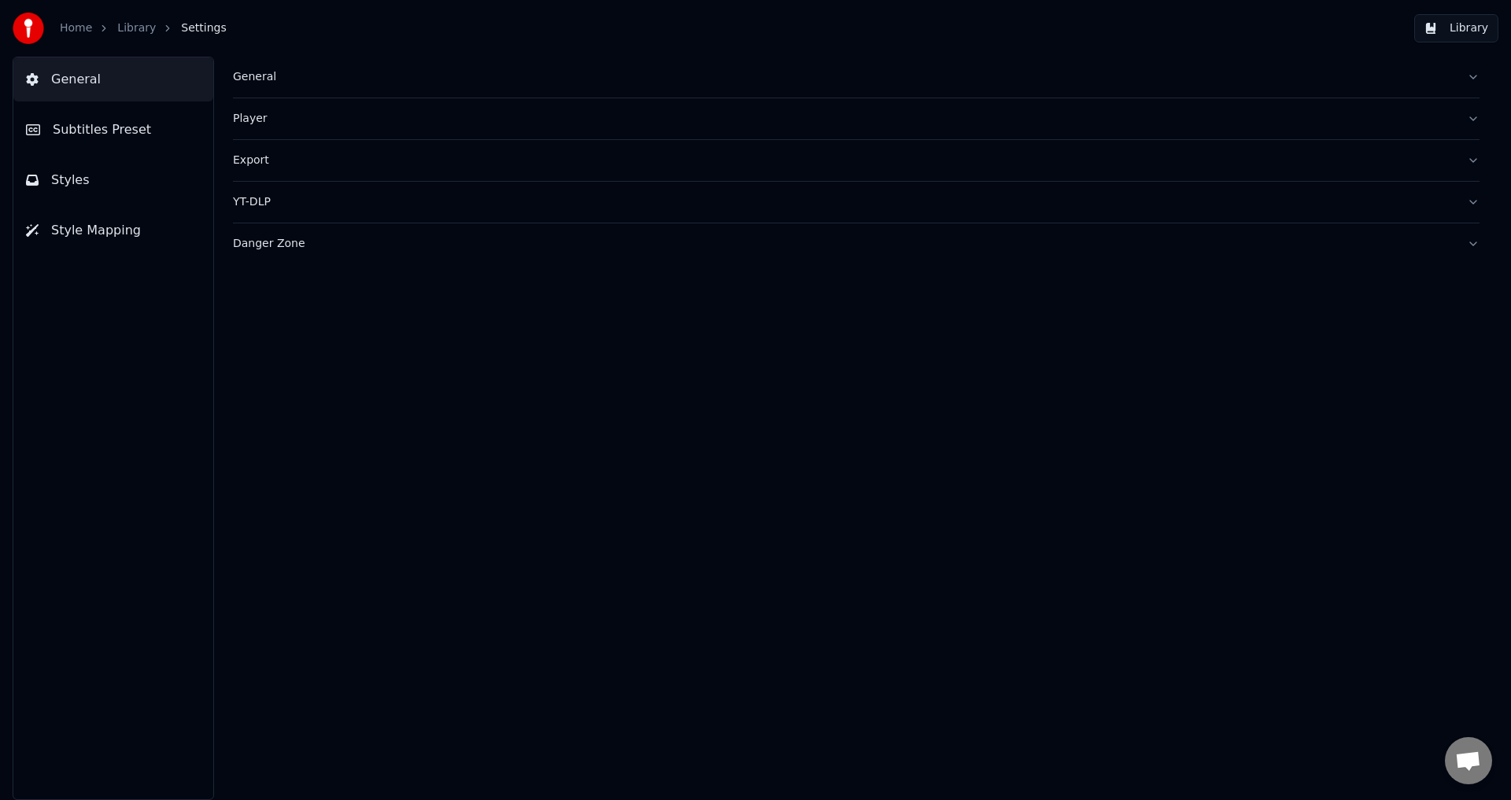
click at [98, 229] on span "Style Mapping" at bounding box center [96, 230] width 90 height 19
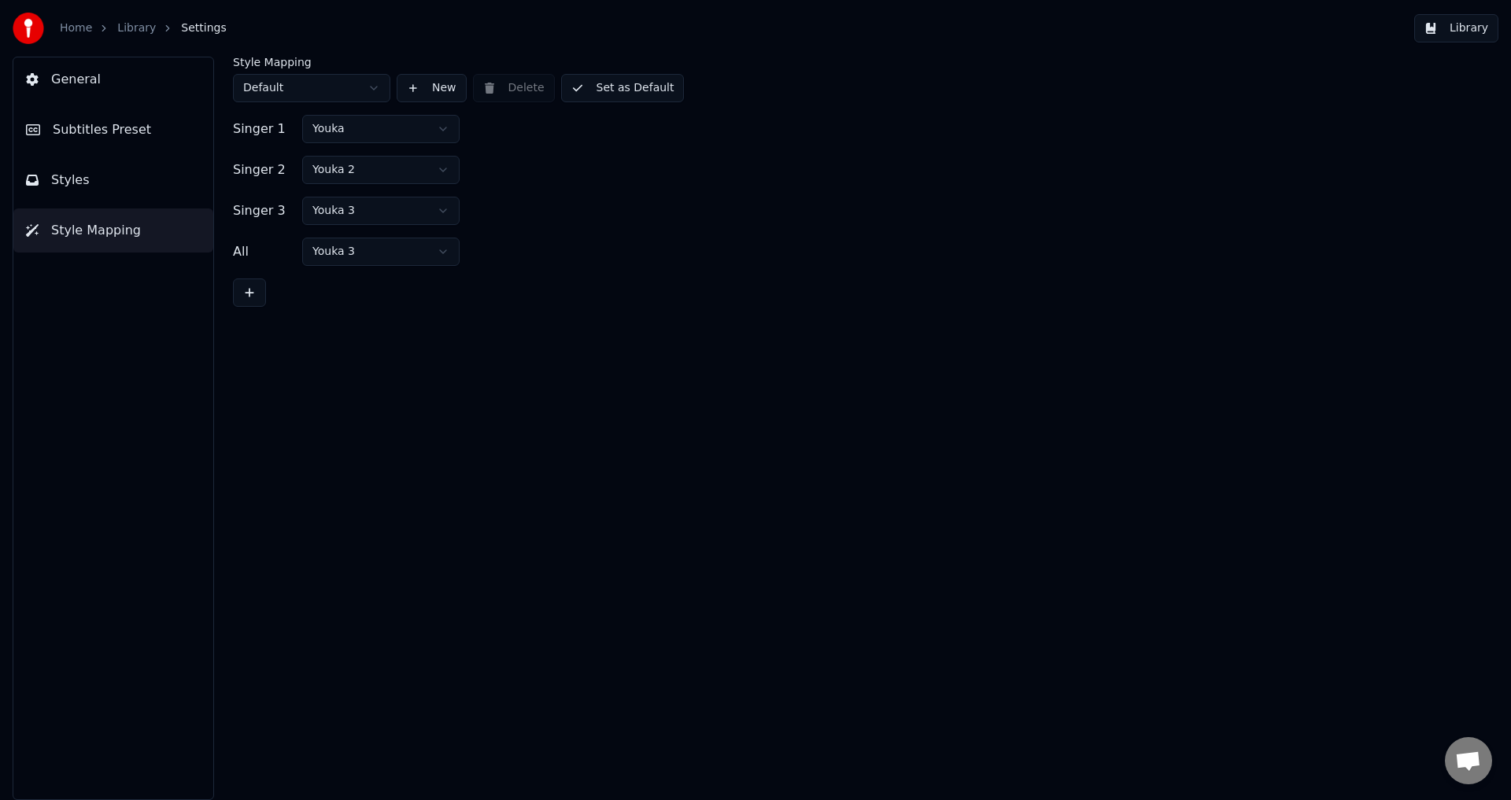
click at [89, 178] on button "Styles" at bounding box center [113, 180] width 200 height 44
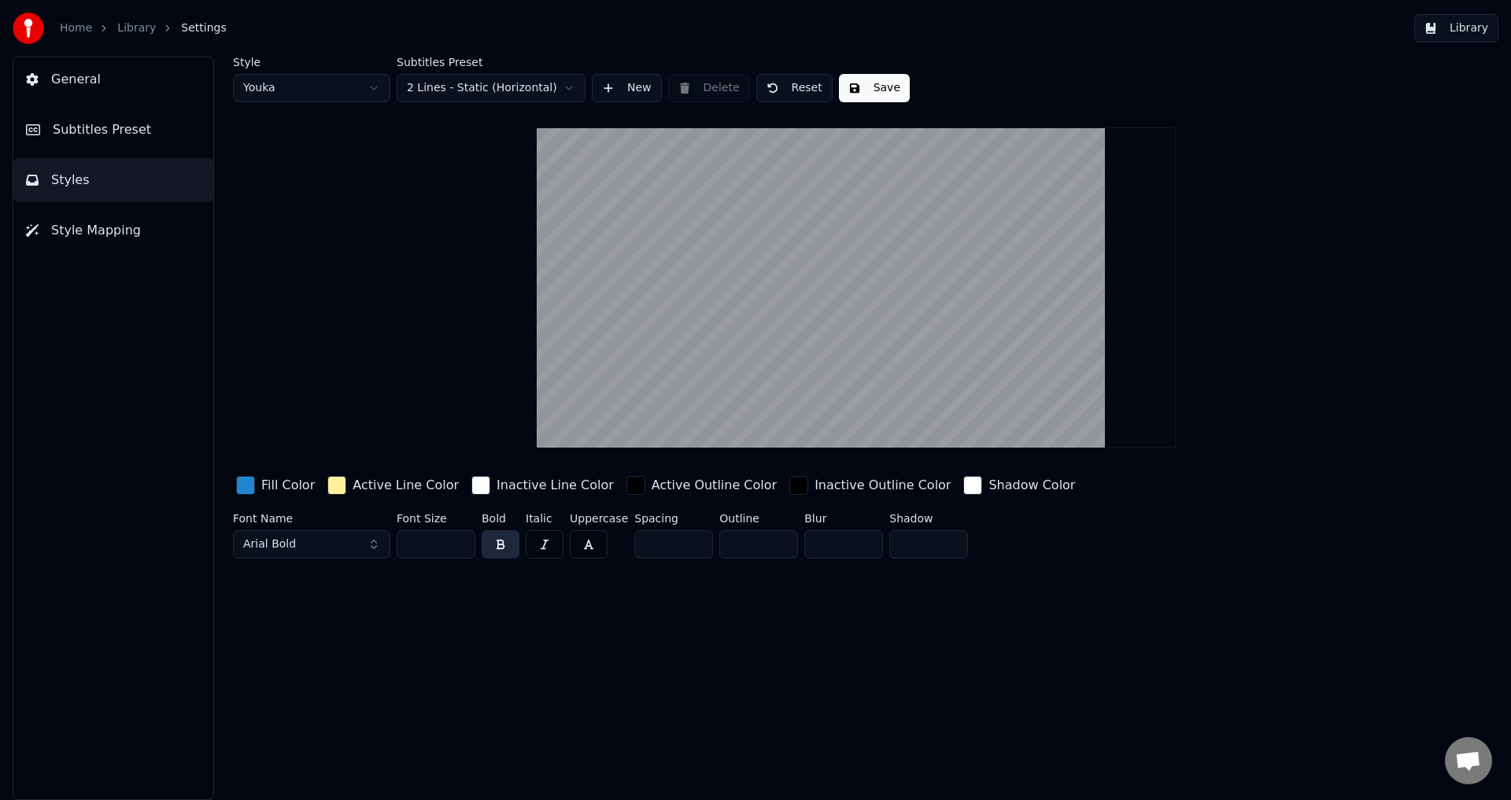
click at [88, 126] on span "Subtitles Preset" at bounding box center [102, 129] width 98 height 19
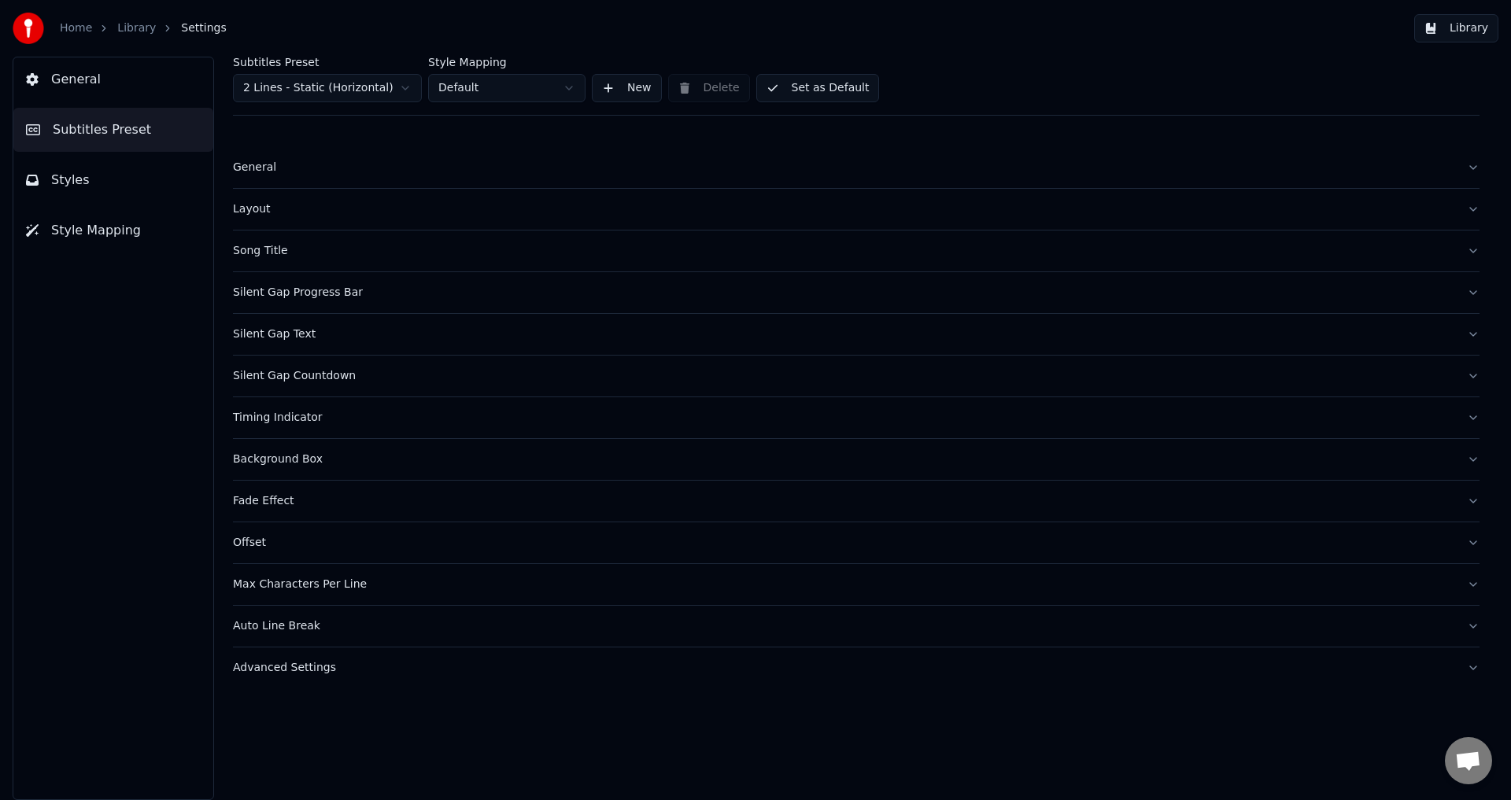
click at [76, 77] on span "General" at bounding box center [76, 79] width 50 height 19
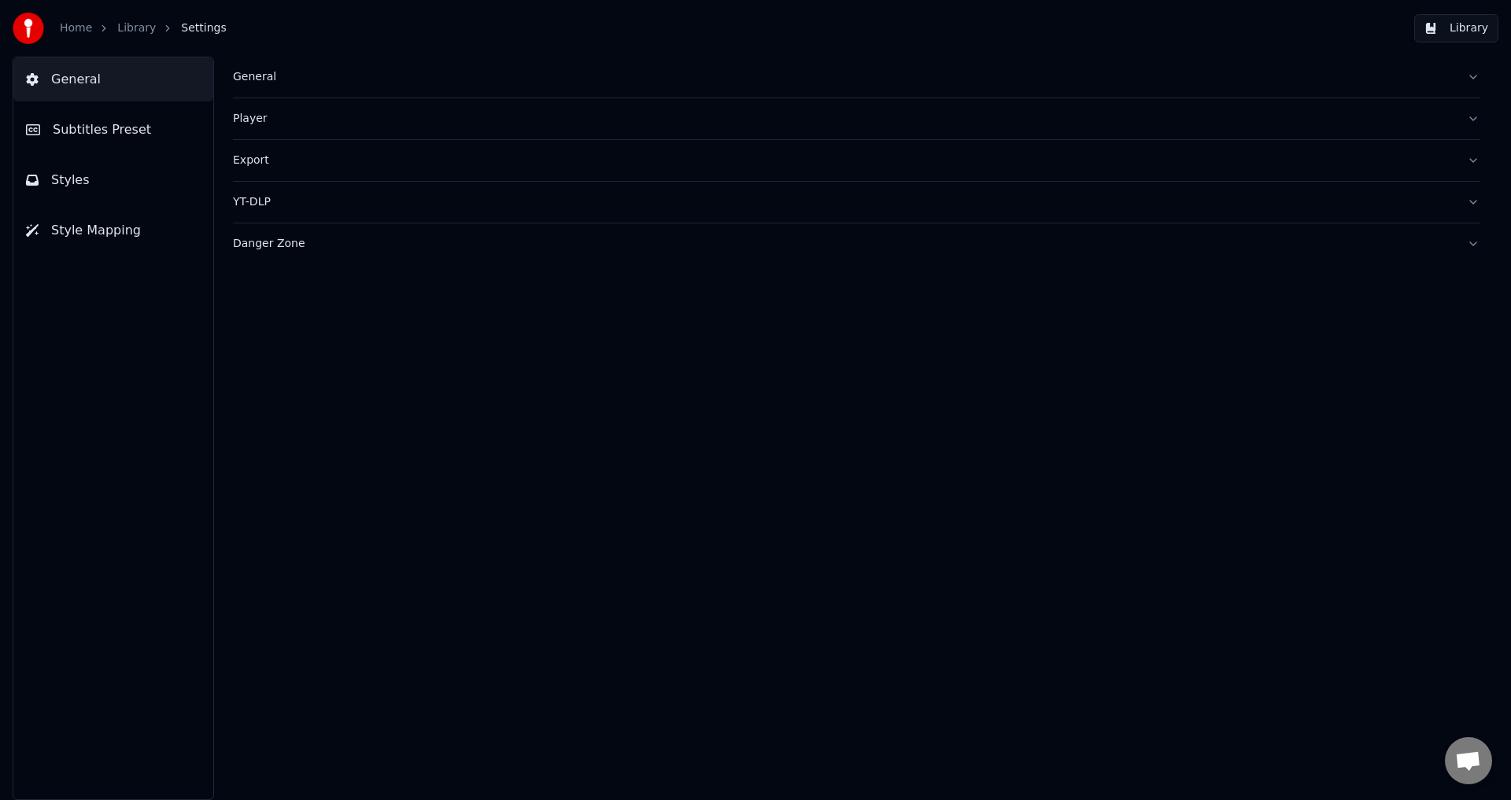
click at [78, 26] on link "Home" at bounding box center [76, 28] width 32 height 16
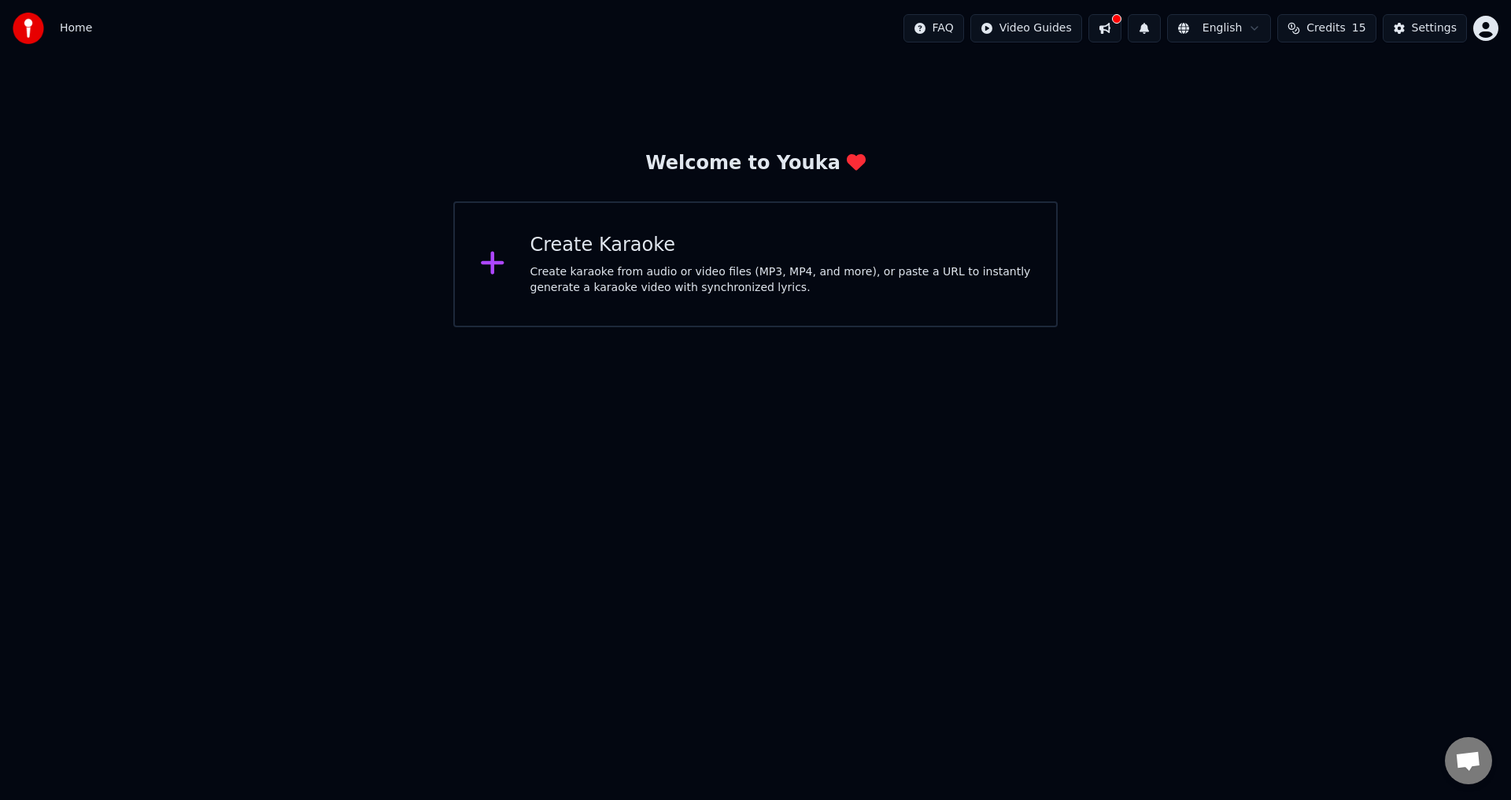
click at [1240, 32] on html "Home FAQ Video Guides English Credits 15 Settings Welcome to Youka Create Karao…" at bounding box center [755, 163] width 1511 height 327
click at [1217, 27] on html "Home FAQ Video Guides English Credits 15 Settings Welcome to Youka Create Karao…" at bounding box center [755, 163] width 1511 height 327
click at [1046, 23] on html "Home FAQ Video Guides English Credits 15 Settings Welcome to Youka Create Karao…" at bounding box center [755, 163] width 1511 height 327
click at [1173, 286] on div "Welcome to Youka Create Karaoke Create karaoke from audio or video files (MP3, …" at bounding box center [755, 192] width 1511 height 271
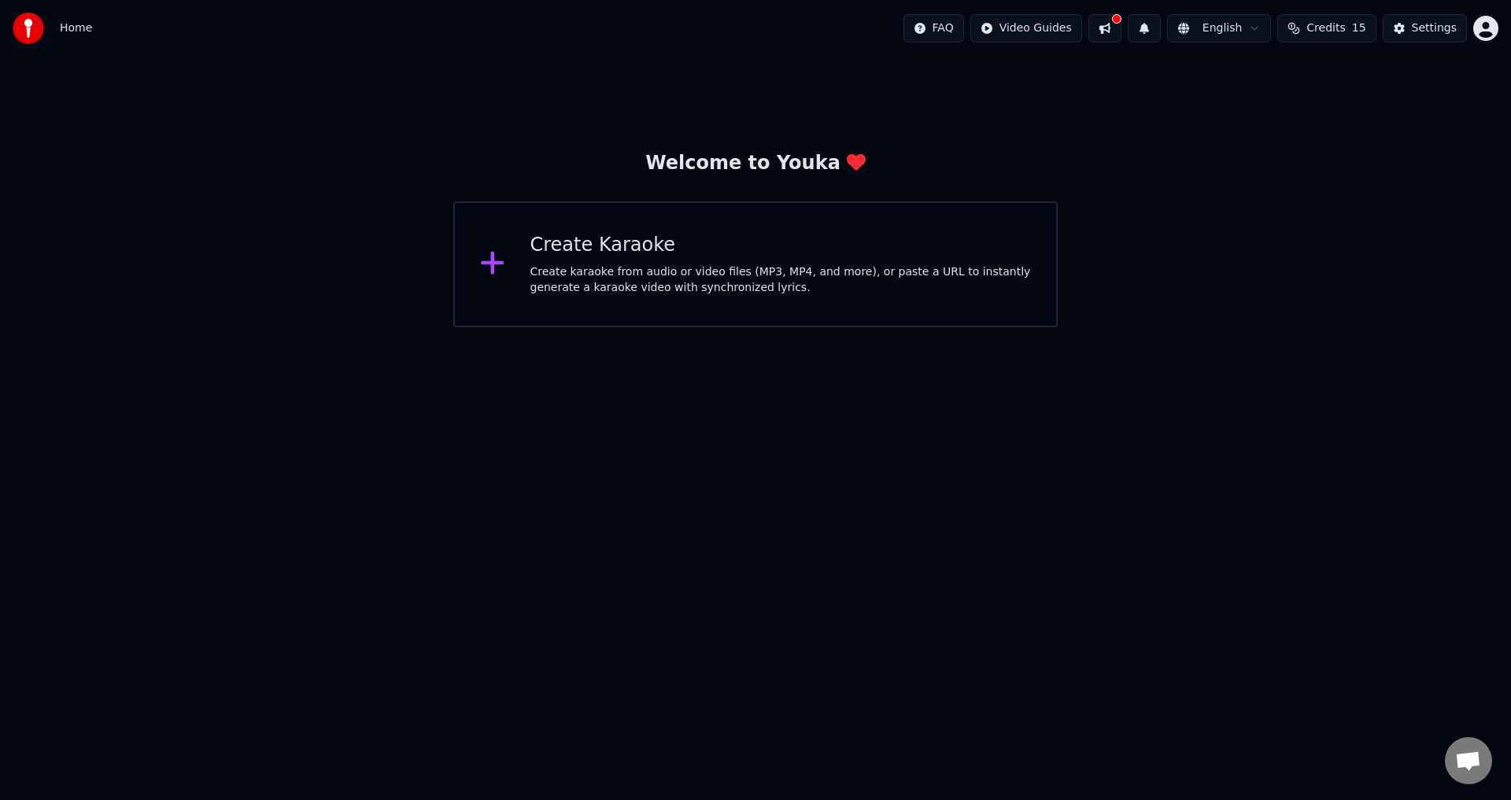
click at [743, 272] on div "Create karaoke from audio or video files (MP3, MP4, and more), or paste a URL t…" at bounding box center [780, 279] width 501 height 31
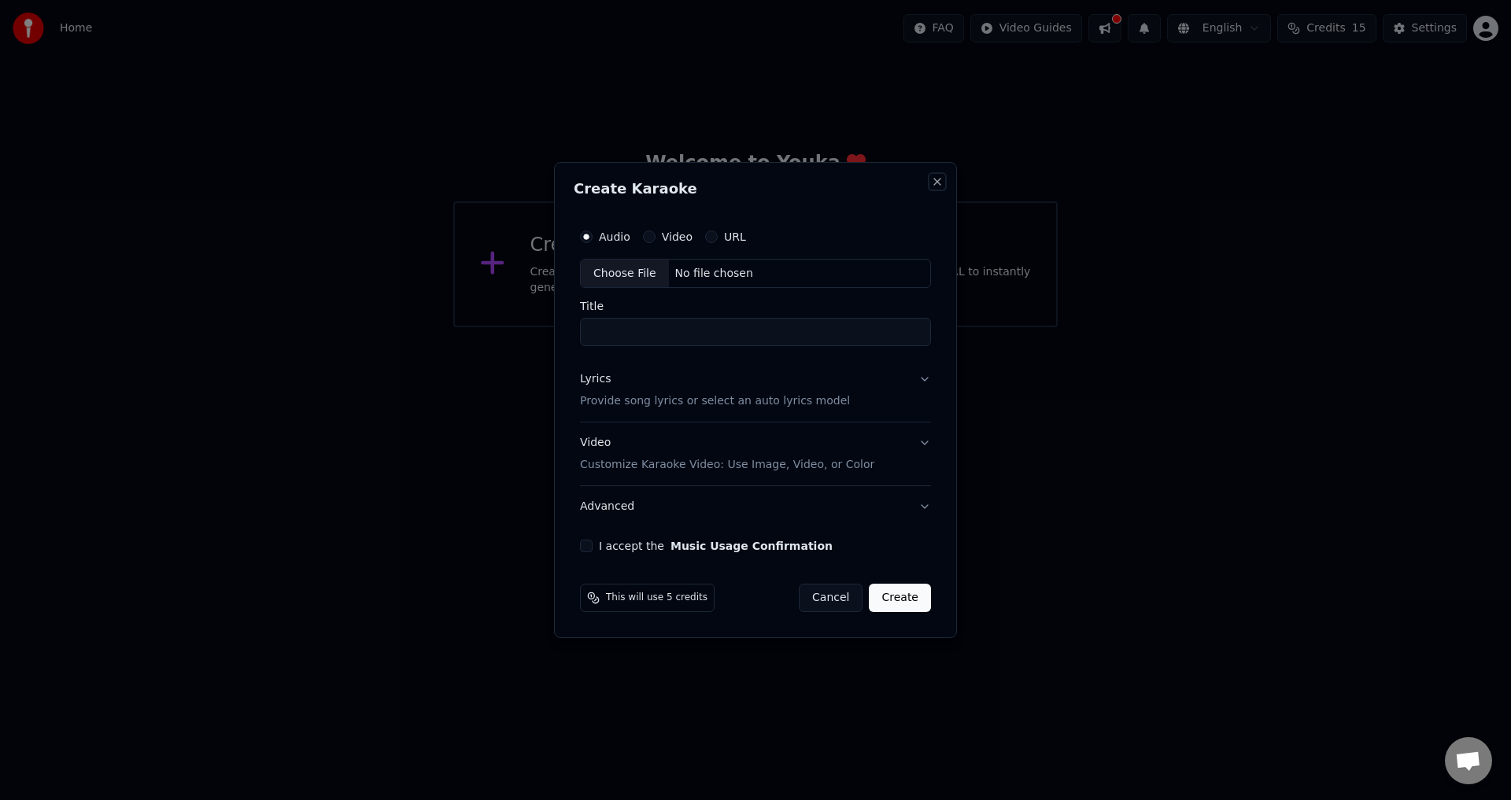
click at [934, 176] on button "Close" at bounding box center [937, 181] width 13 height 13
